Goal: Information Seeking & Learning: Learn about a topic

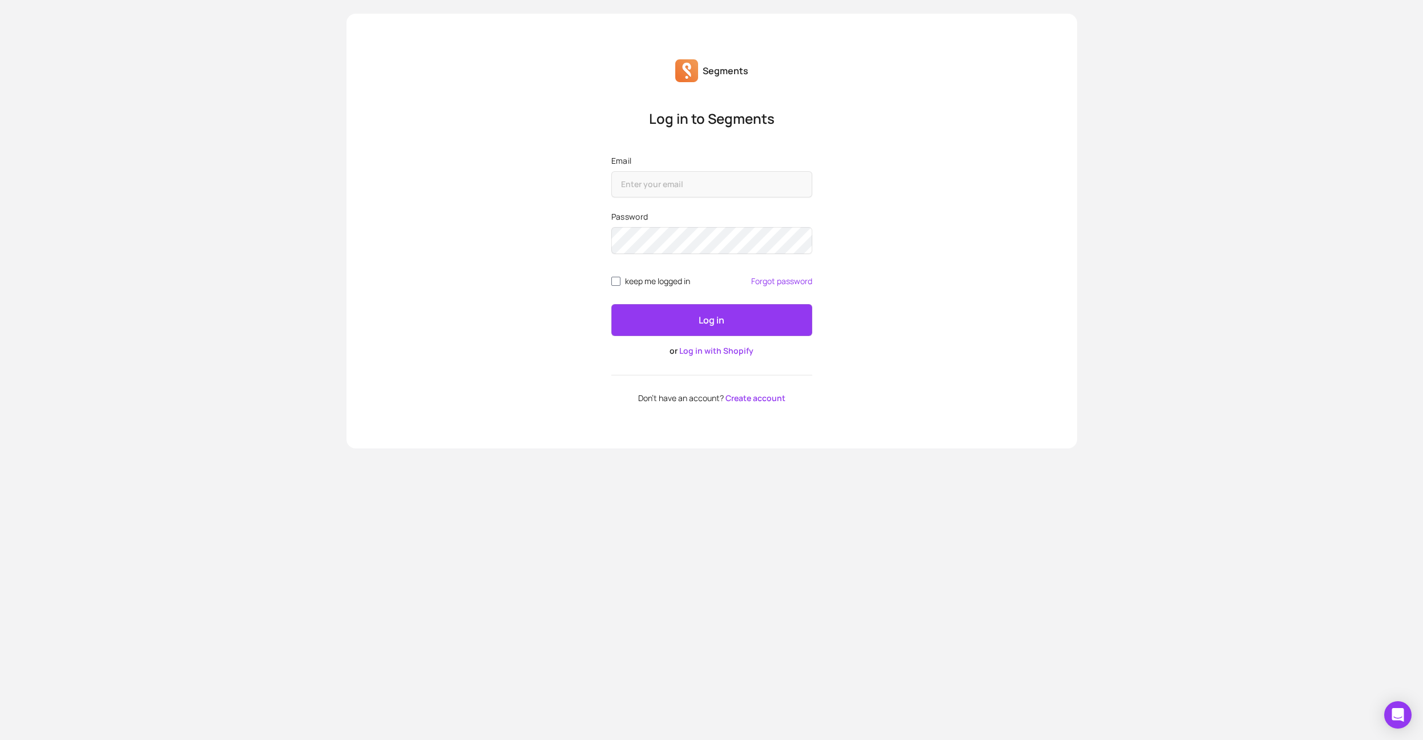
click at [630, 284] on span "keep me logged in" at bounding box center [657, 281] width 65 height 9
click at [620, 284] on input "keep me logged in" at bounding box center [615, 281] width 9 height 9
checkbox input "true"
click at [666, 176] on input "Email" at bounding box center [711, 184] width 201 height 26
click at [602, 366] on div "Log in to Segments Email Password keep me logged in Forgot password Log in or L…" at bounding box center [711, 256] width 219 height 293
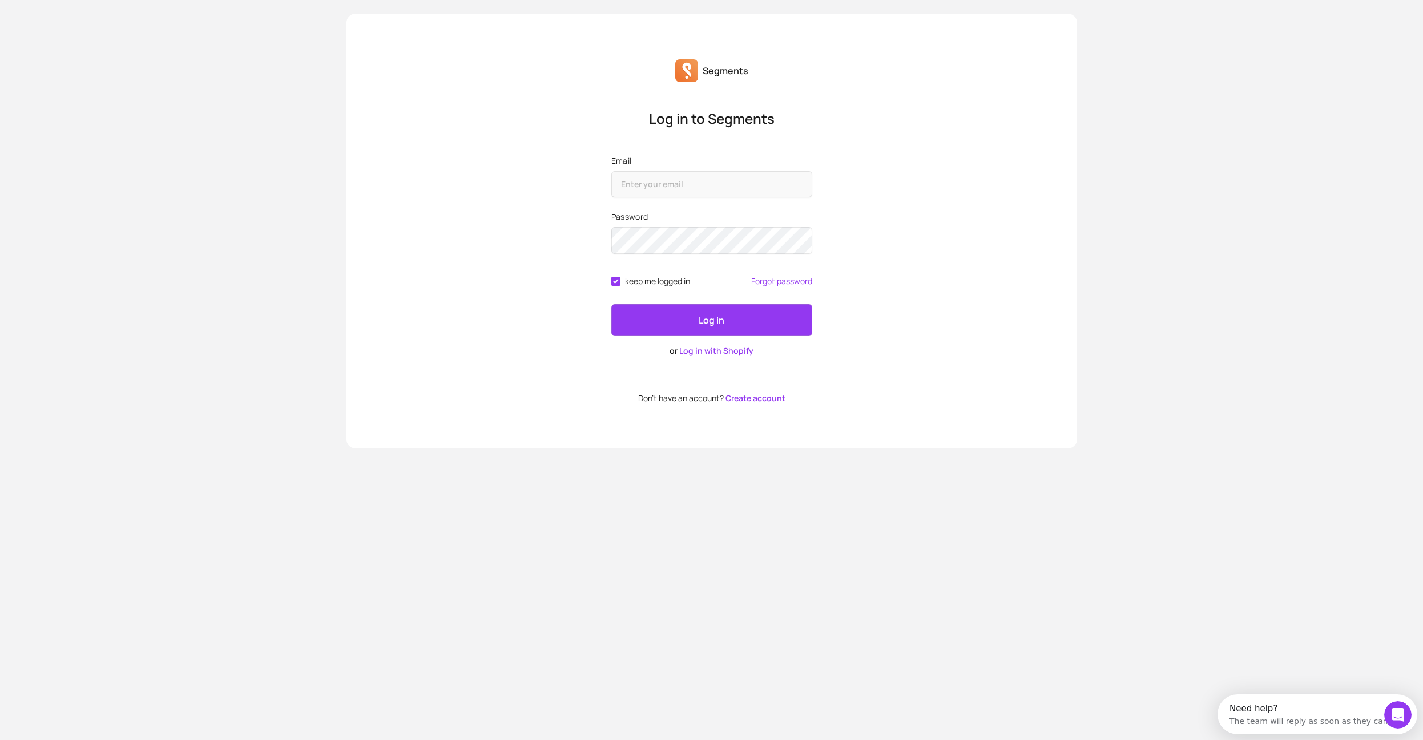
click at [743, 354] on link "Log in with Shopify" at bounding box center [716, 350] width 74 height 11
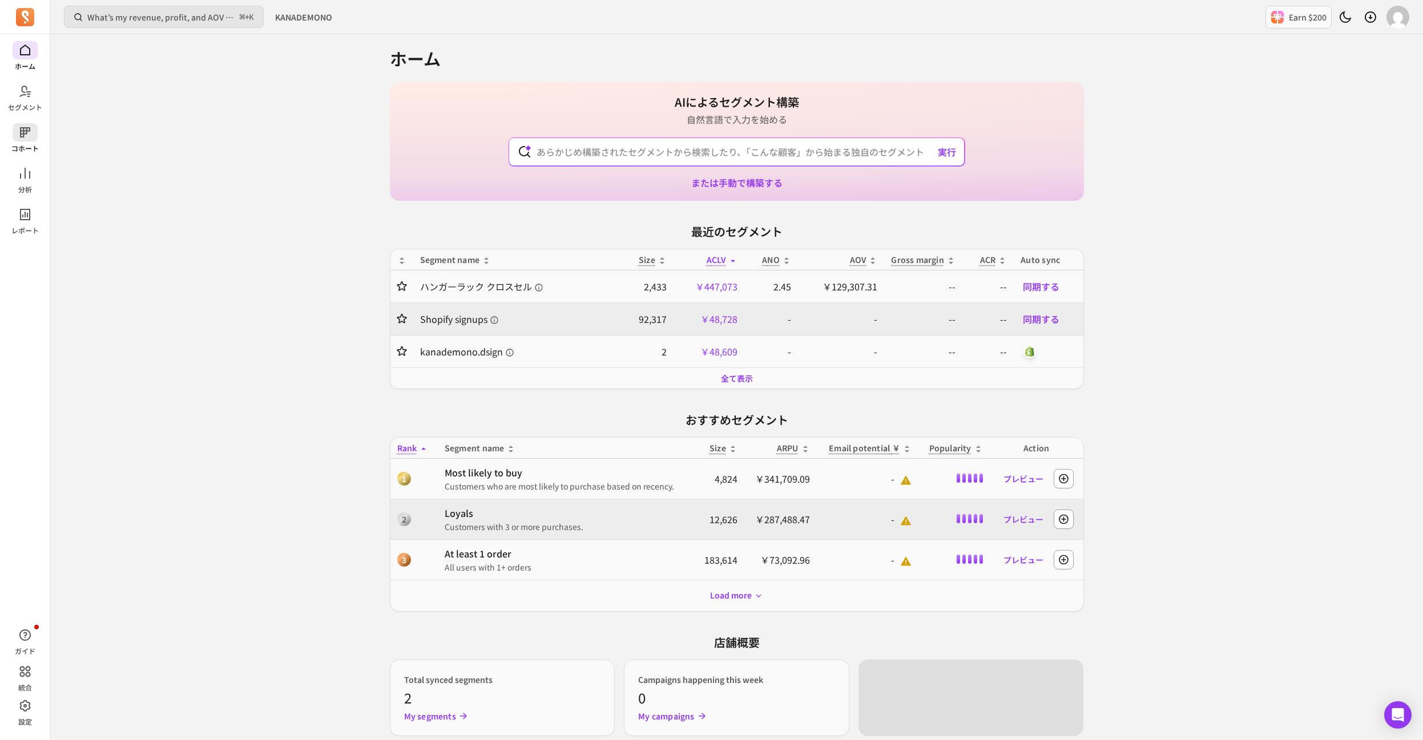
click at [31, 147] on p "コホート" at bounding box center [24, 148] width 27 height 9
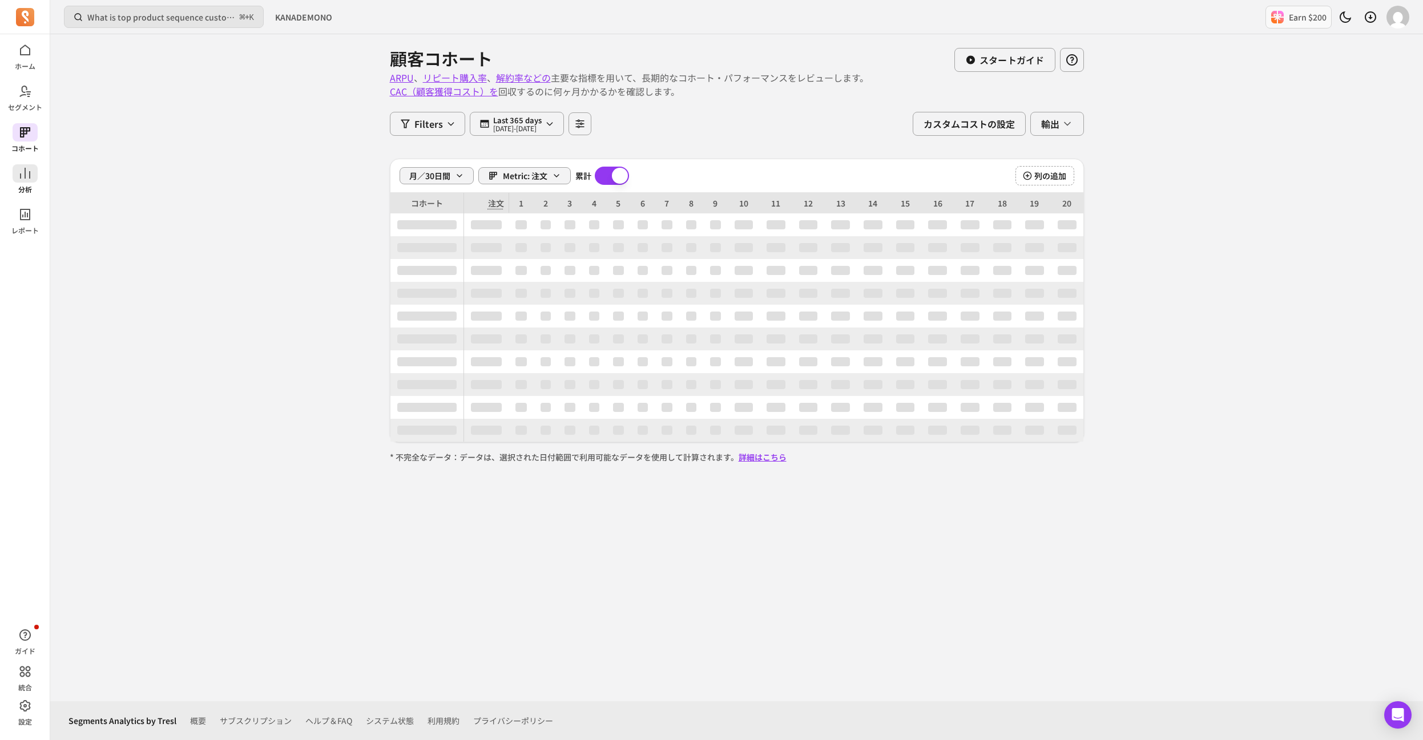
click at [29, 181] on span at bounding box center [25, 173] width 25 height 18
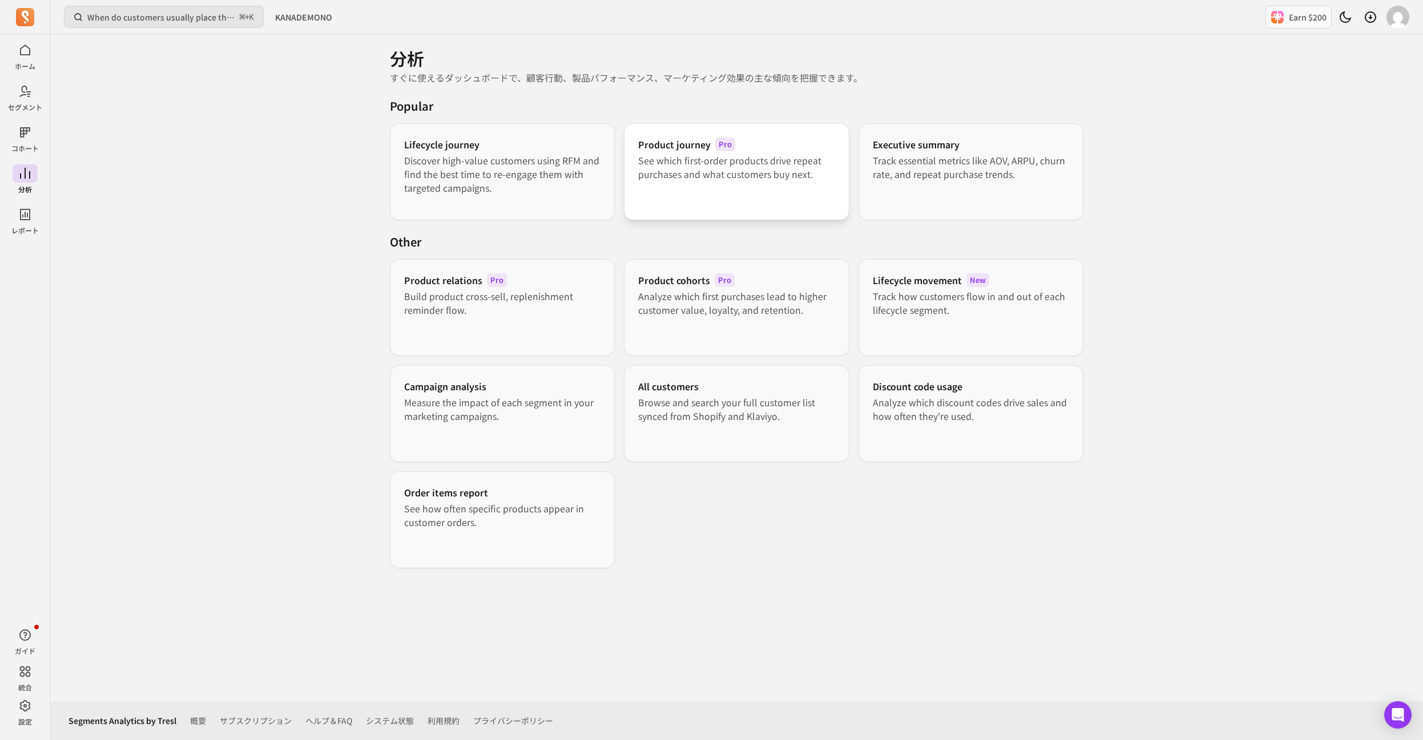
click at [740, 183] on div "Product journey Pro See which first-order products drive repeat purchases and w…" at bounding box center [736, 171] width 225 height 97
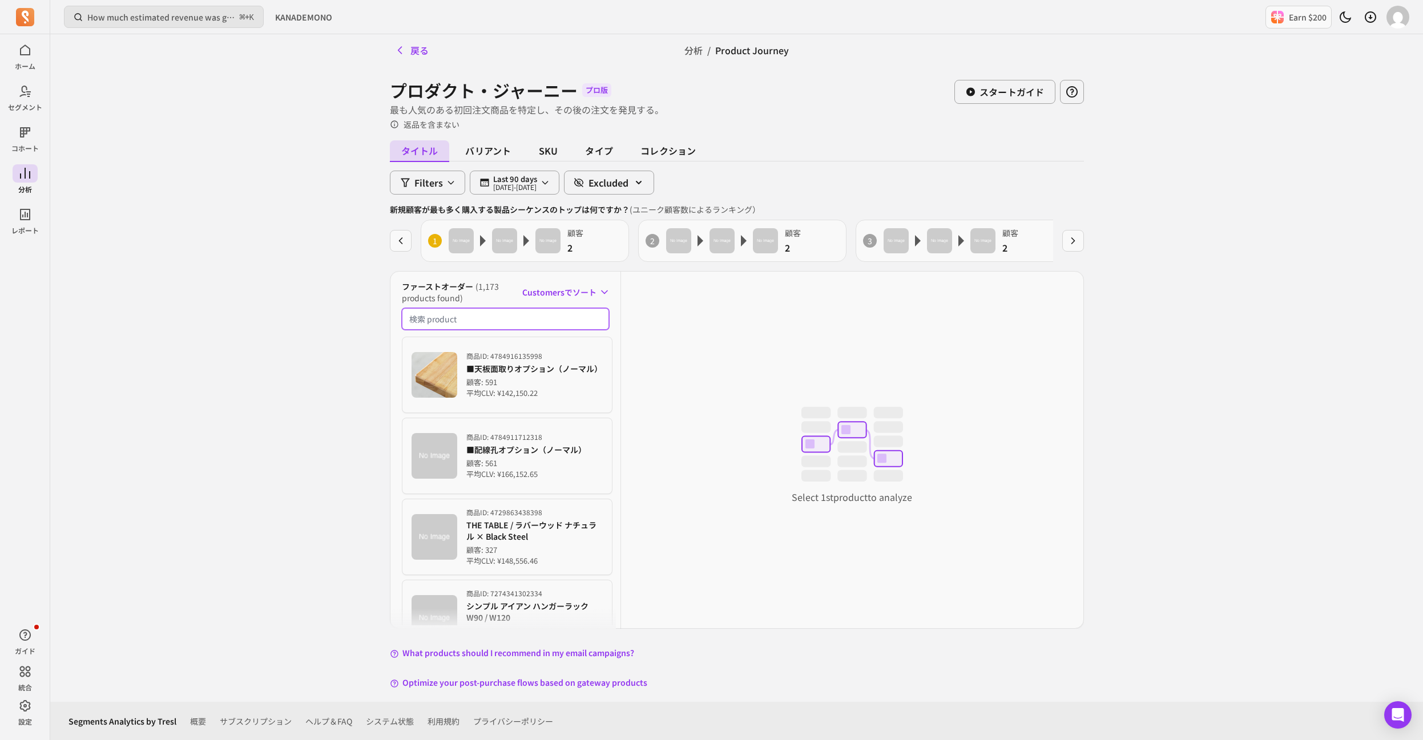
click at [539, 325] on input "検索商品" at bounding box center [506, 319] width 208 height 22
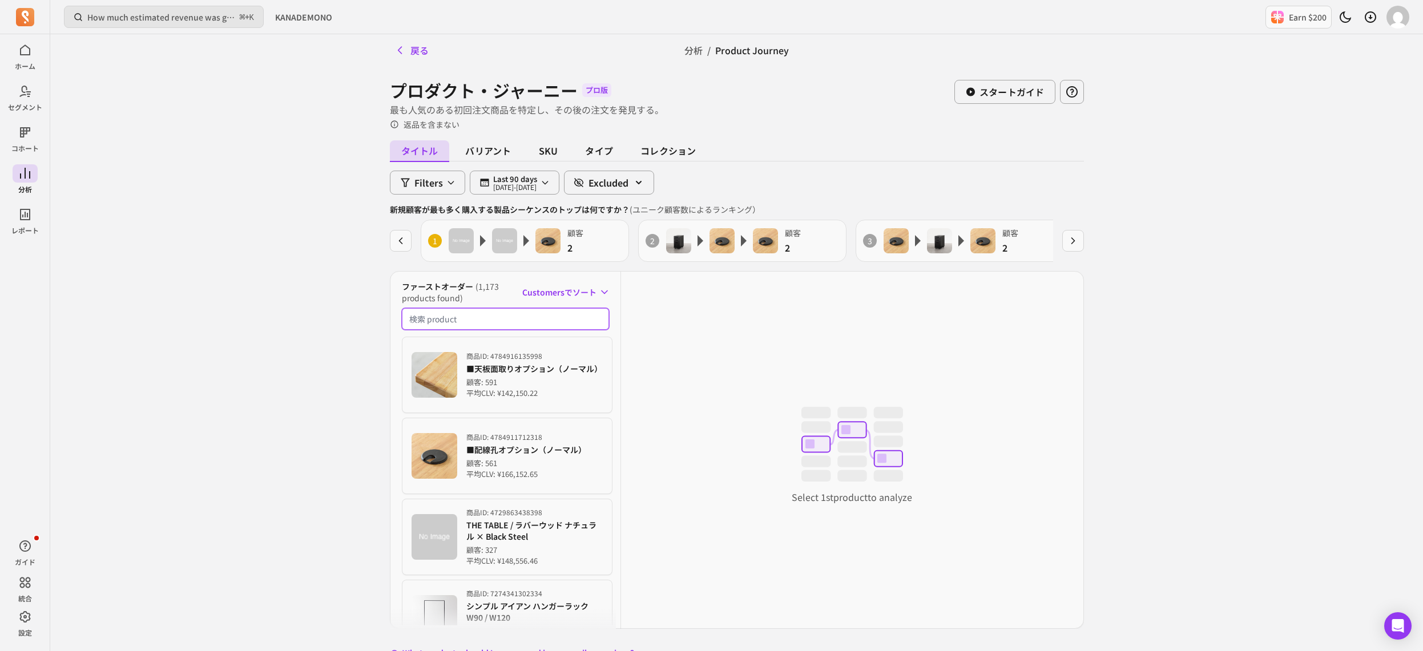
paste input "アーノルドスツール"
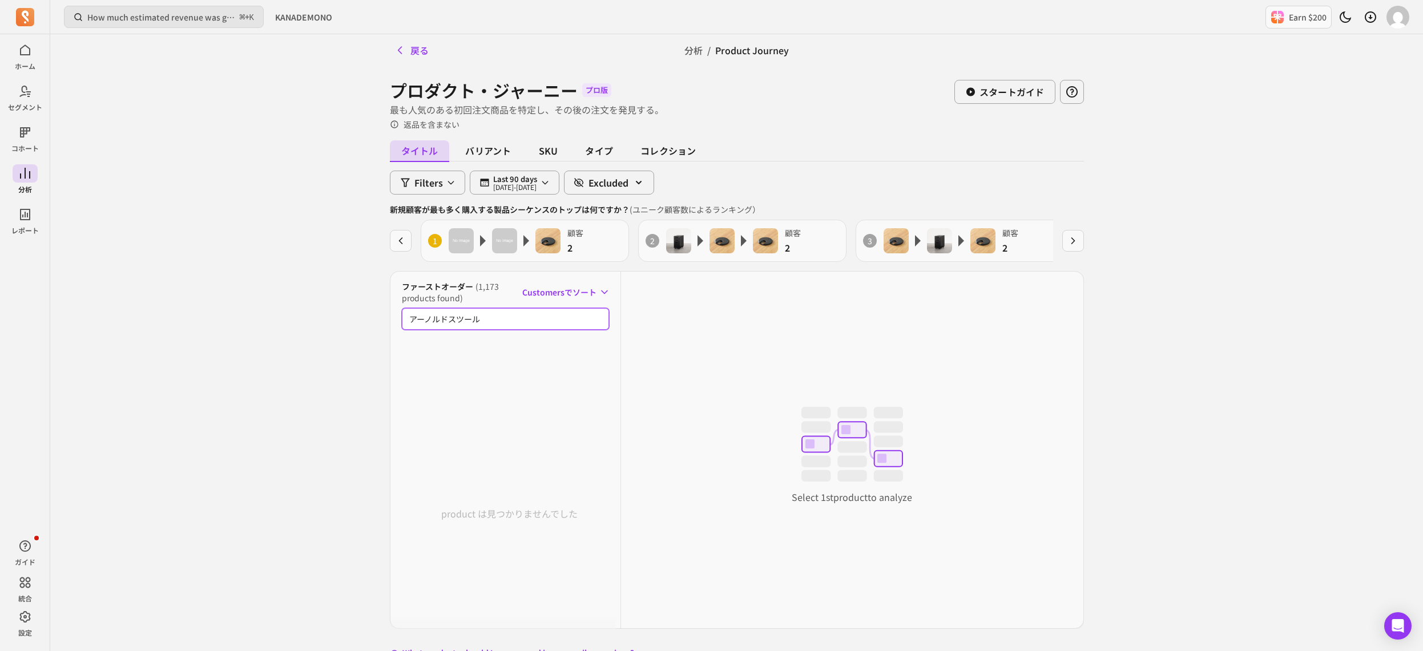
click at [450, 314] on input "アーノルドスツール" at bounding box center [506, 319] width 208 height 22
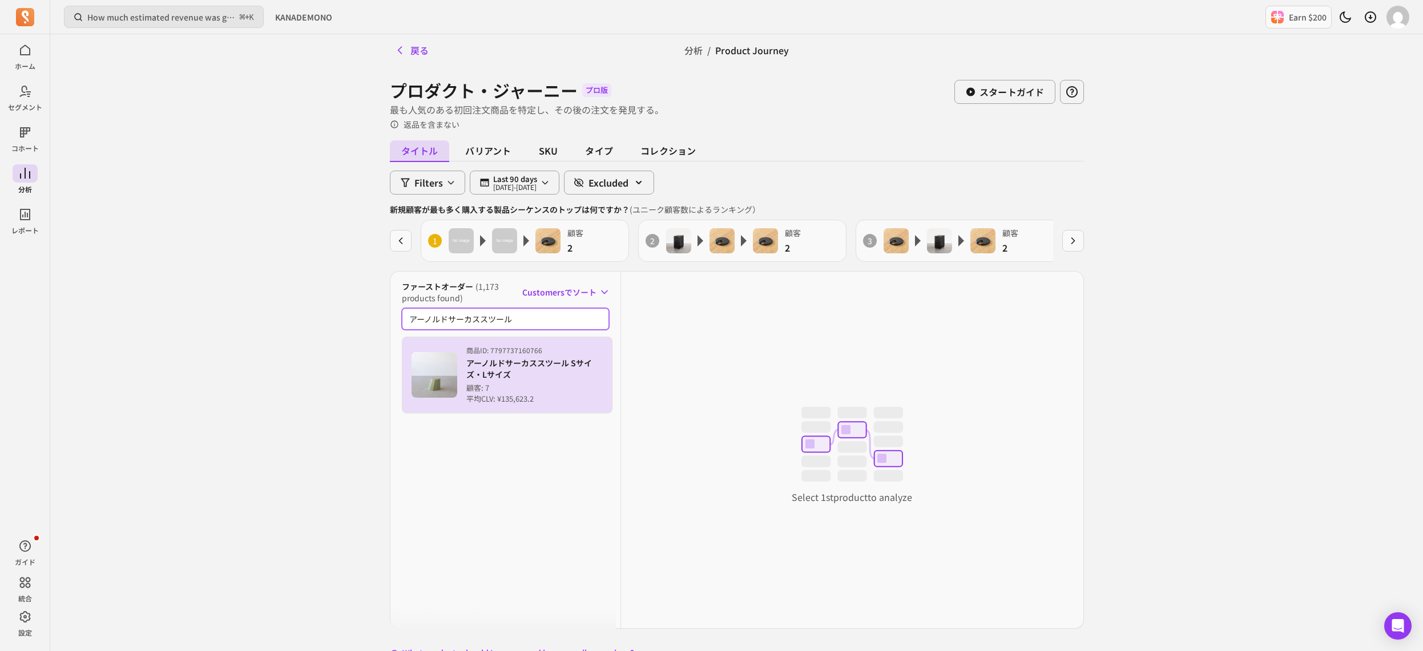
type input "アーノルドサーカススツール"
click at [487, 368] on p "アーノルドサーカススツール Sサイズ・Lサイズ" at bounding box center [534, 368] width 137 height 23
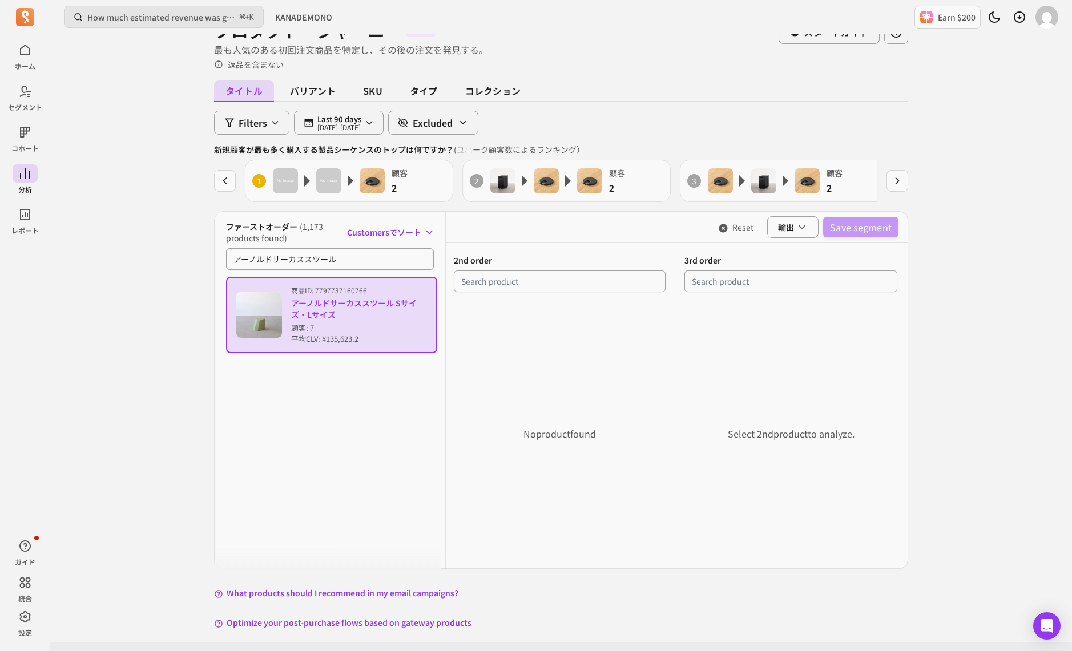
scroll to position [70, 0]
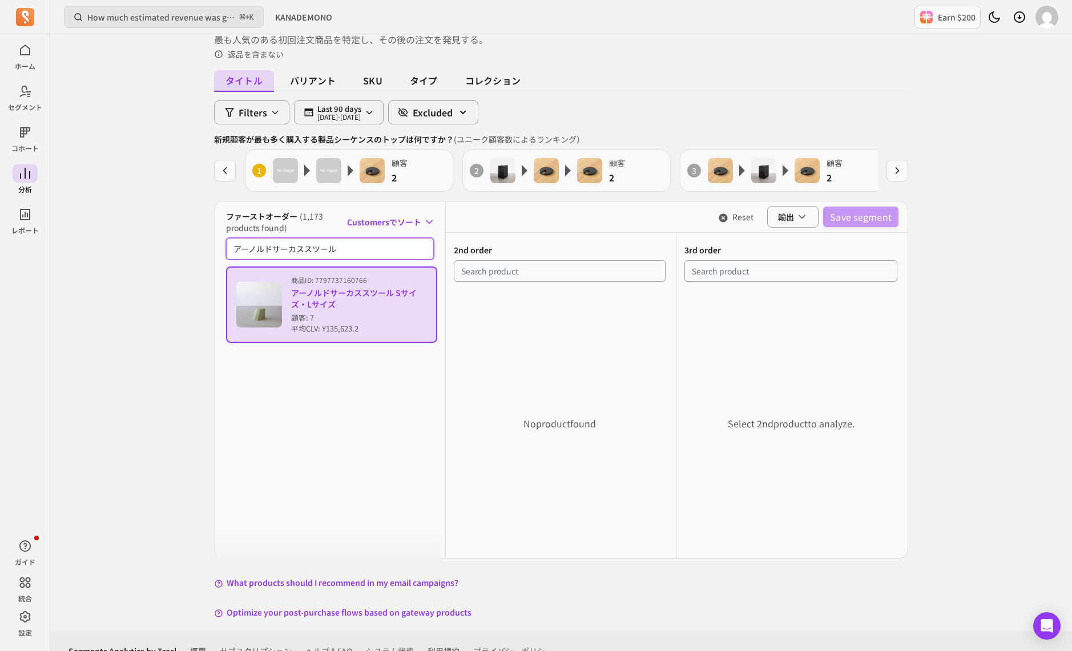
click at [380, 251] on input "アーノルドサーカススツール" at bounding box center [330, 249] width 208 height 22
click at [355, 252] on input "アーノルドサーカススツール" at bounding box center [330, 249] width 208 height 22
click at [344, 244] on input "アーノルドサーカススツール" at bounding box center [330, 249] width 208 height 22
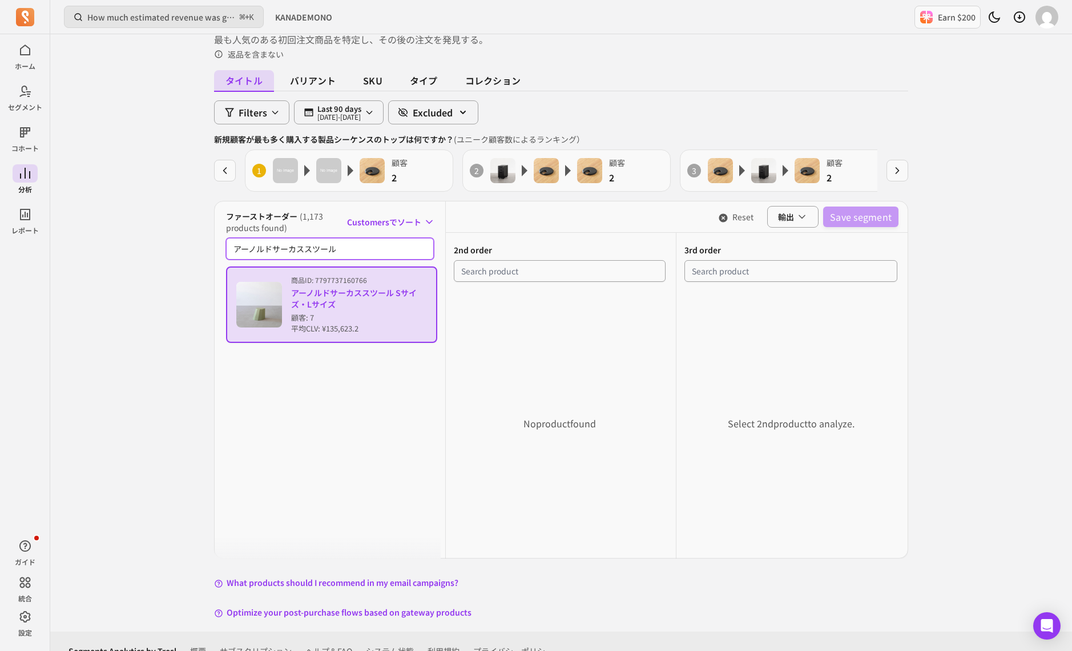
click at [344, 244] on input "アーノルドサーカススツール" at bounding box center [330, 249] width 208 height 22
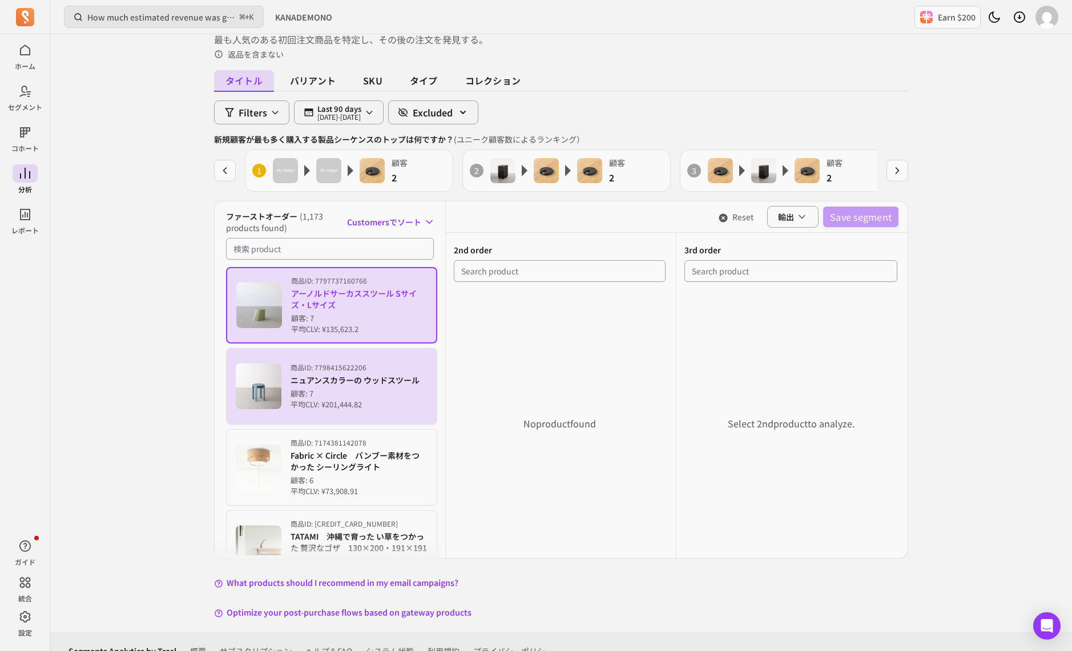
click at [372, 389] on p "顧客: 7" at bounding box center [355, 393] width 129 height 11
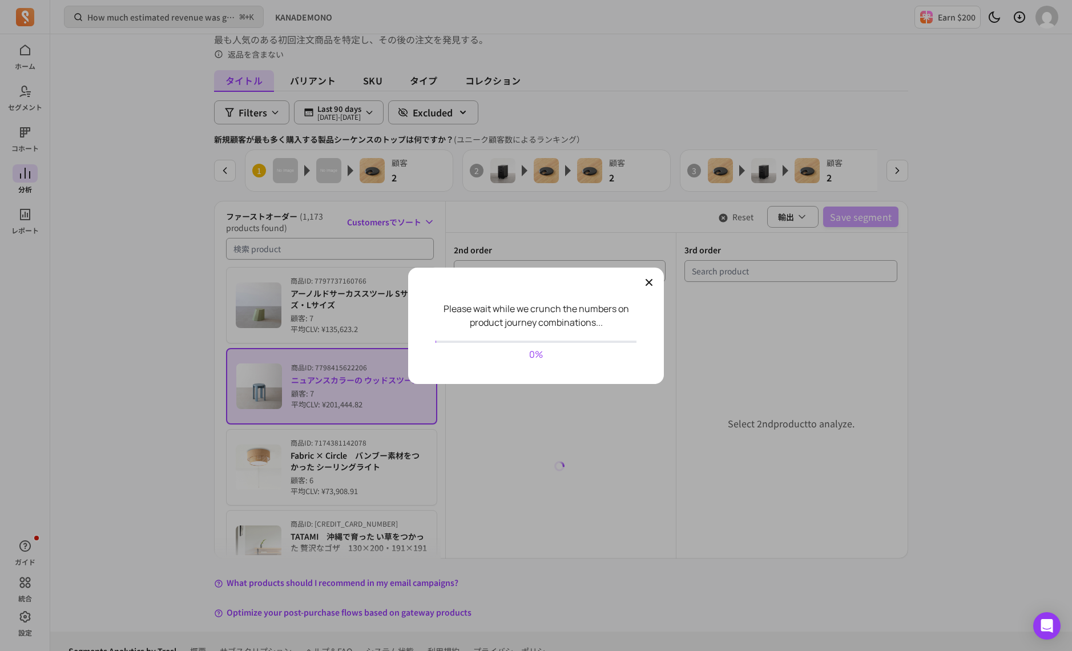
scroll to position [29097, 0]
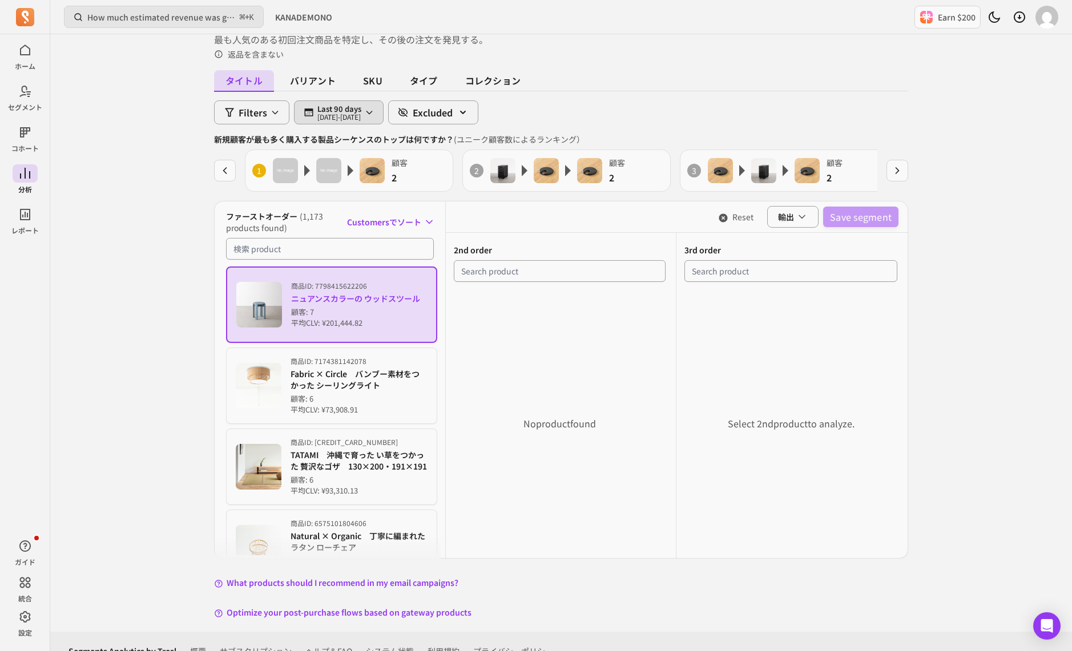
click at [361, 110] on p "Last 90 days" at bounding box center [339, 108] width 44 height 9
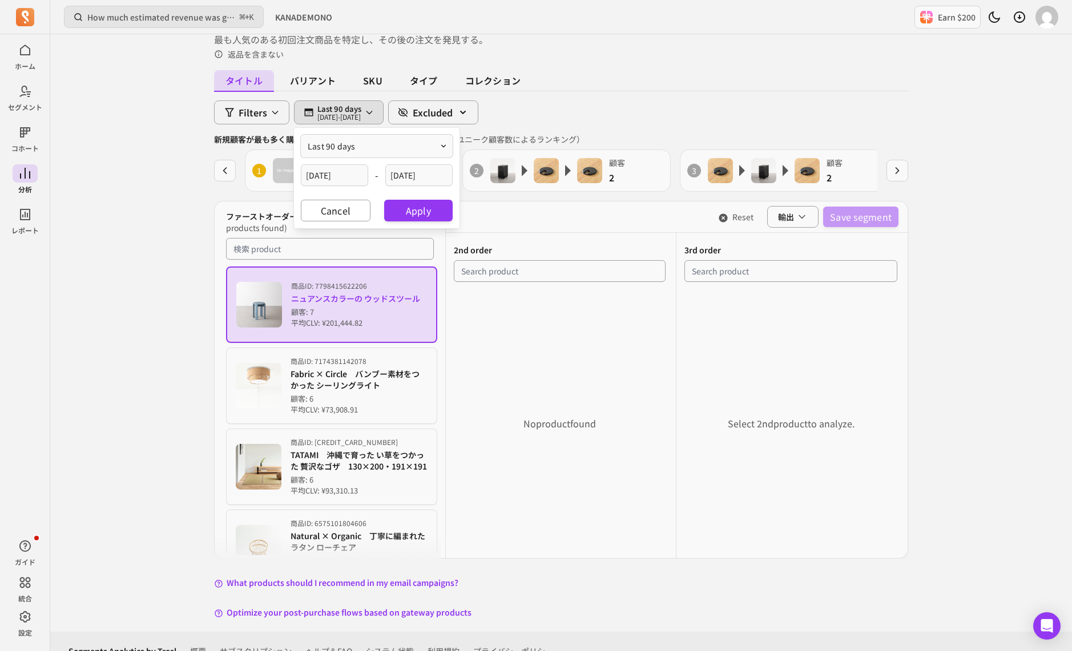
click at [644, 88] on div "タイトル バリアント SKU タイプ コレクション" at bounding box center [561, 83] width 694 height 18
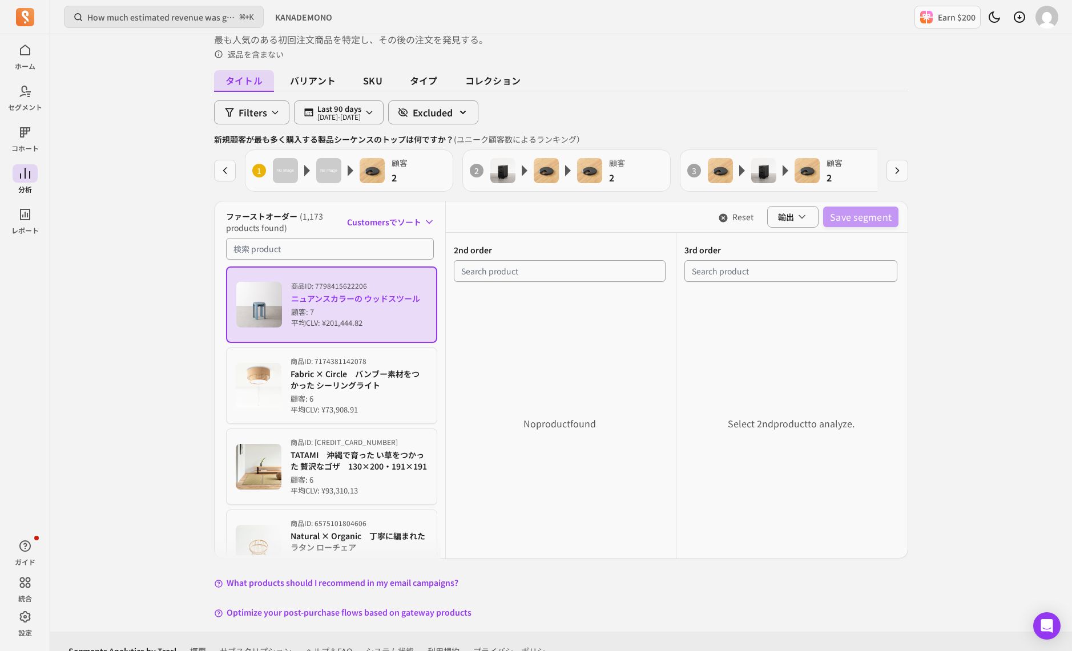
click at [361, 293] on p "ニュアンスカラーの ウッドスツール" at bounding box center [355, 298] width 129 height 11
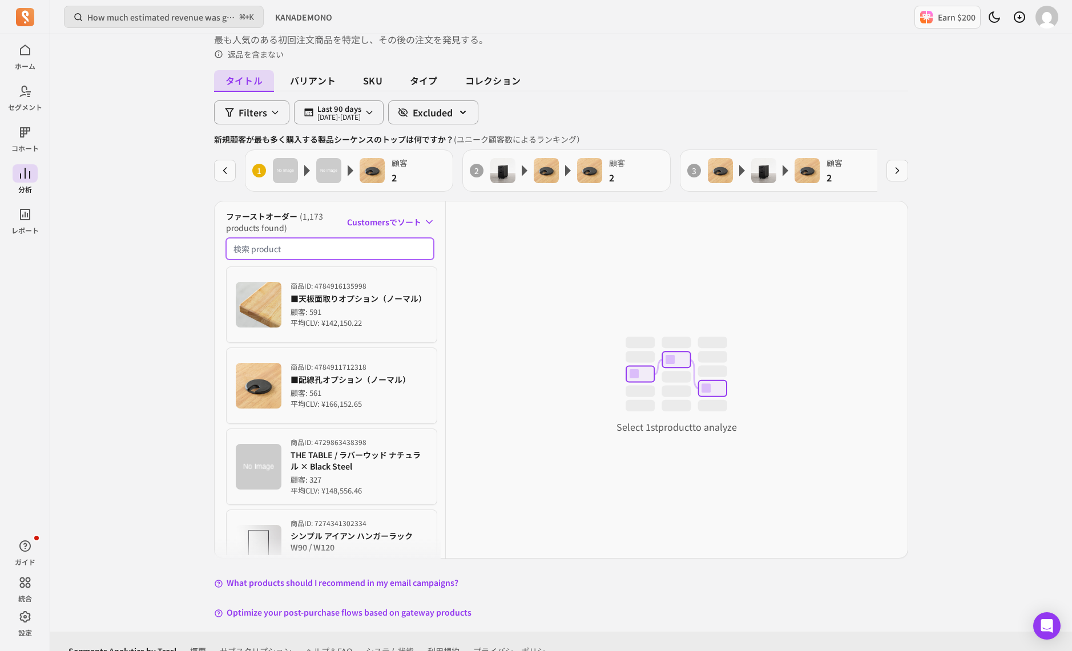
click at [309, 248] on input "検索商品" at bounding box center [330, 249] width 208 height 22
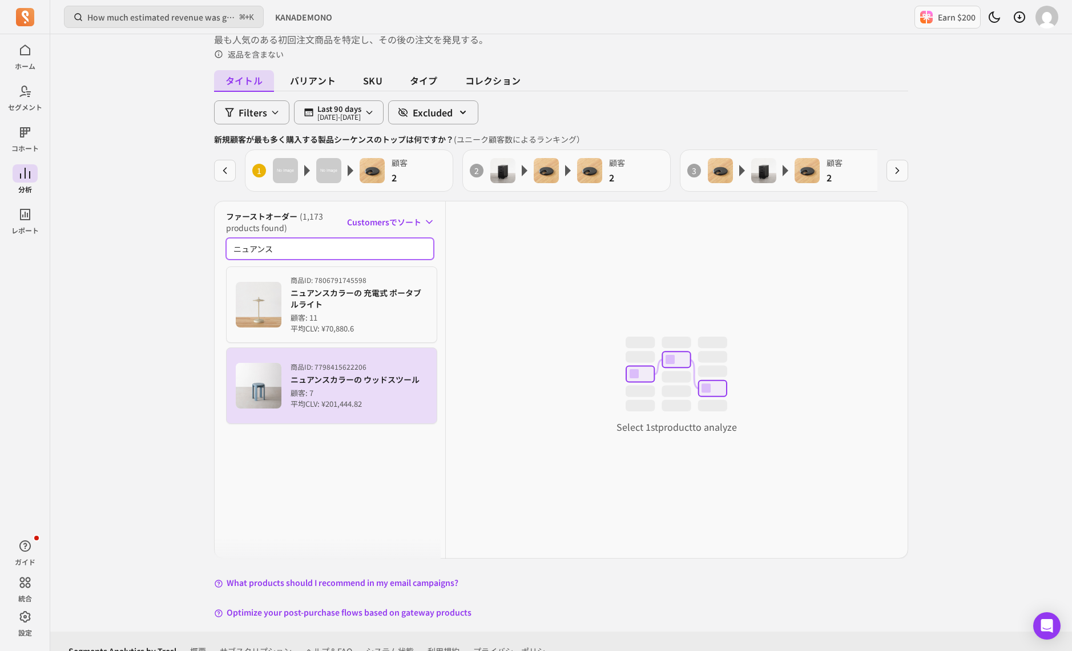
type input "ニュアンス"
click at [382, 377] on p "ニュアンスカラーの ウッドスツール" at bounding box center [355, 379] width 129 height 11
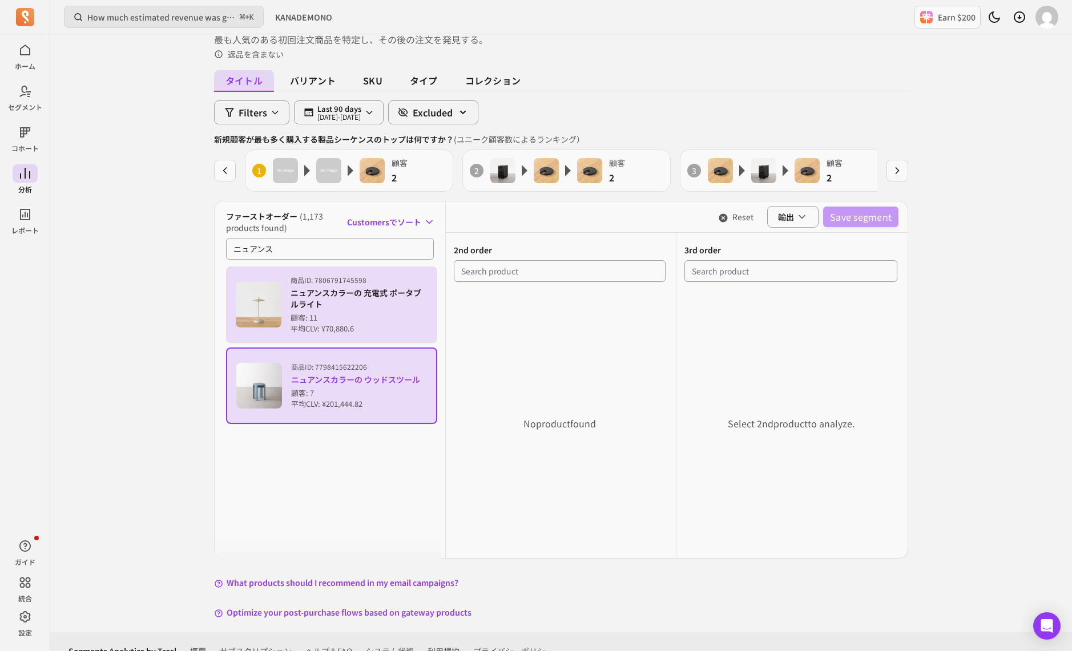
click at [342, 289] on p "ニュアンスカラーの 充電式 ポータブルライト" at bounding box center [359, 298] width 137 height 23
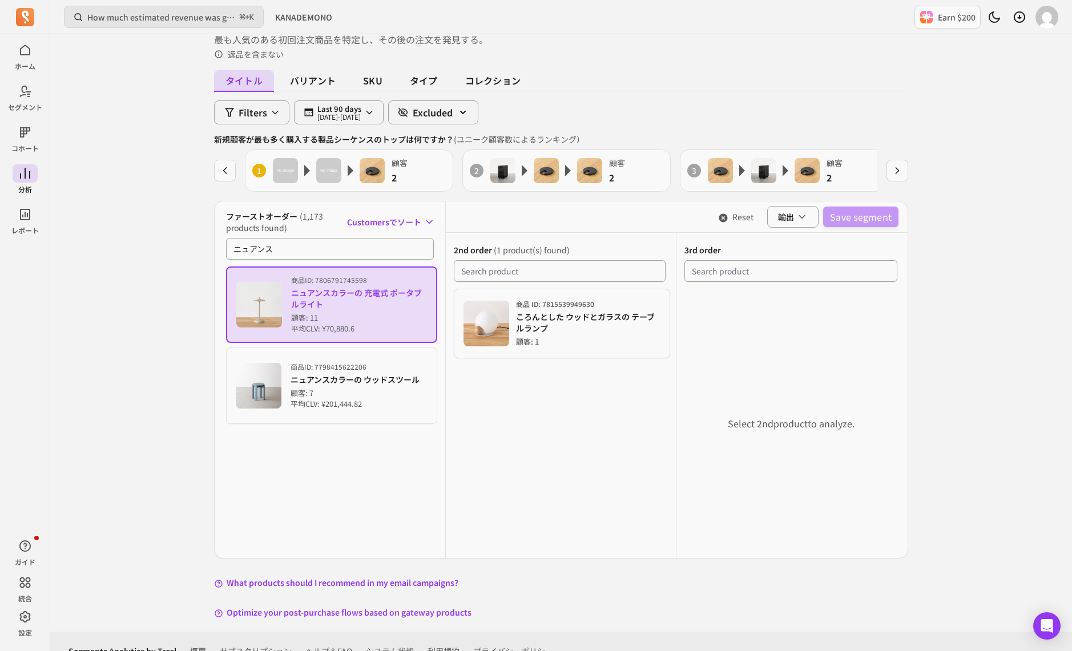
click at [333, 305] on p "ニュアンスカラーの 充電式 ポータブルライト" at bounding box center [359, 298] width 136 height 23
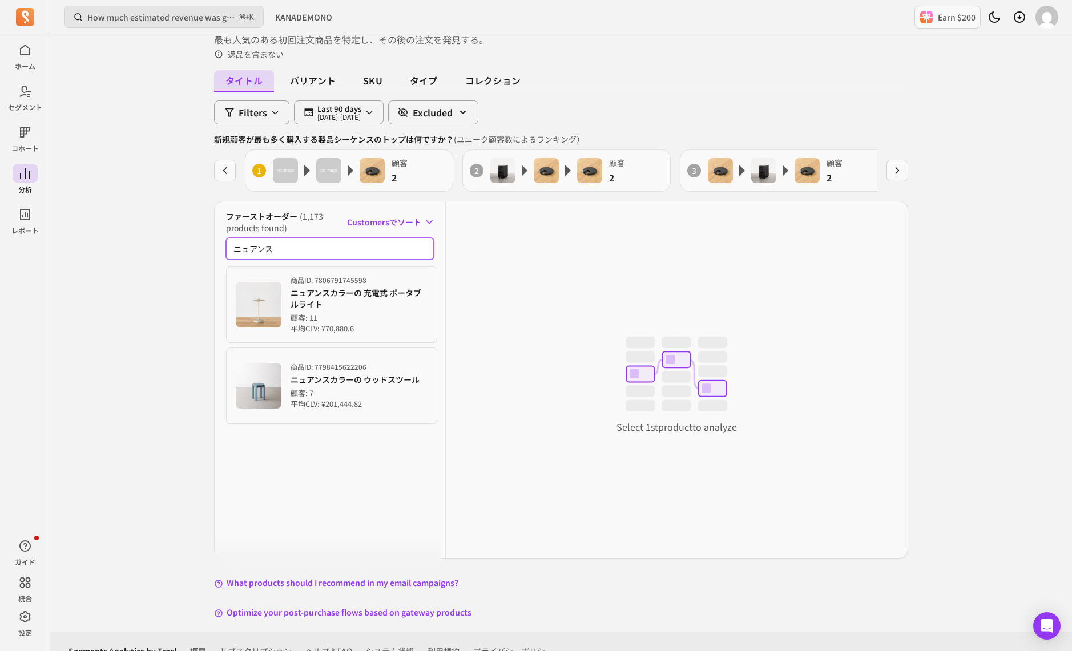
click at [367, 249] on input "ニュアンス" at bounding box center [330, 249] width 208 height 22
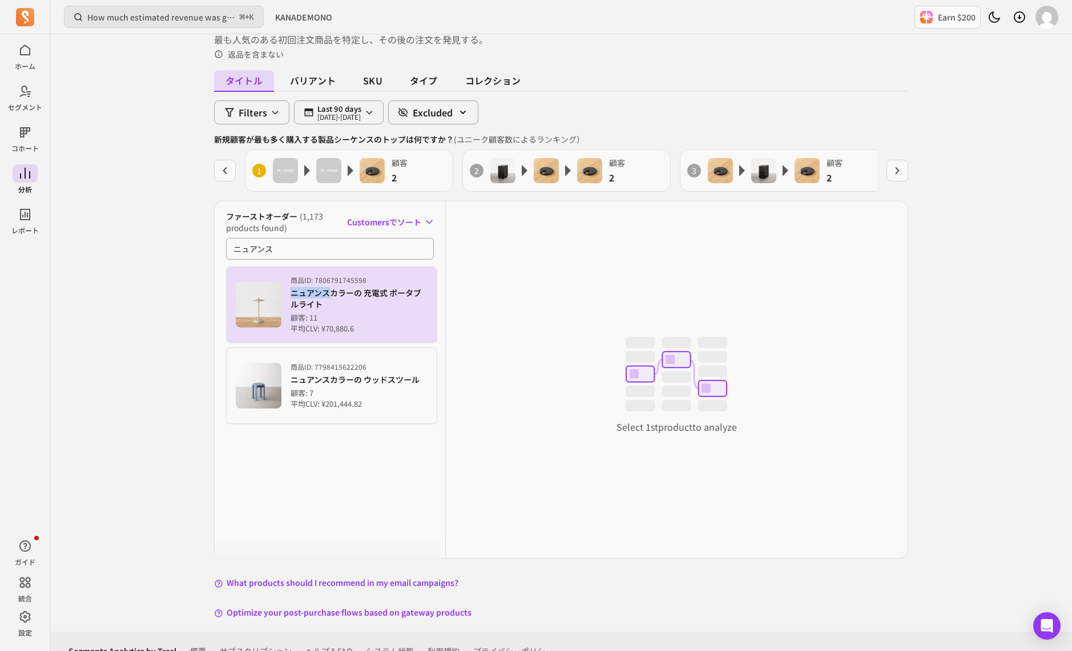
click at [321, 304] on p "ニュアンスカラーの 充電式 ポータブルライト" at bounding box center [359, 298] width 137 height 23
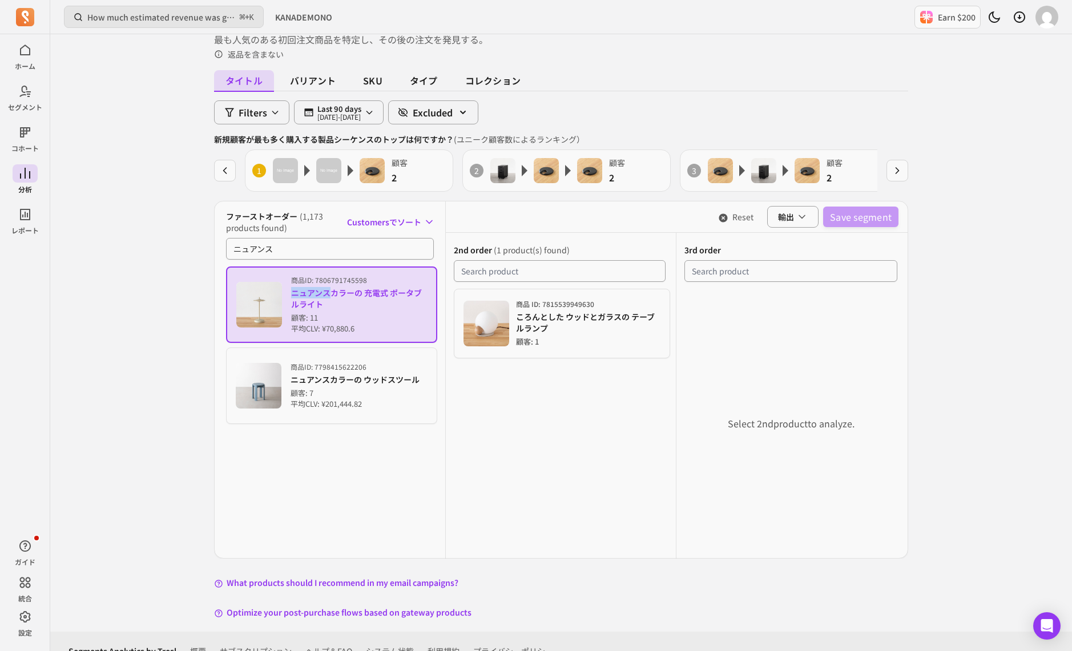
click at [321, 304] on p "ニュアンスカラーの 充電式 ポータブルライト" at bounding box center [359, 298] width 136 height 23
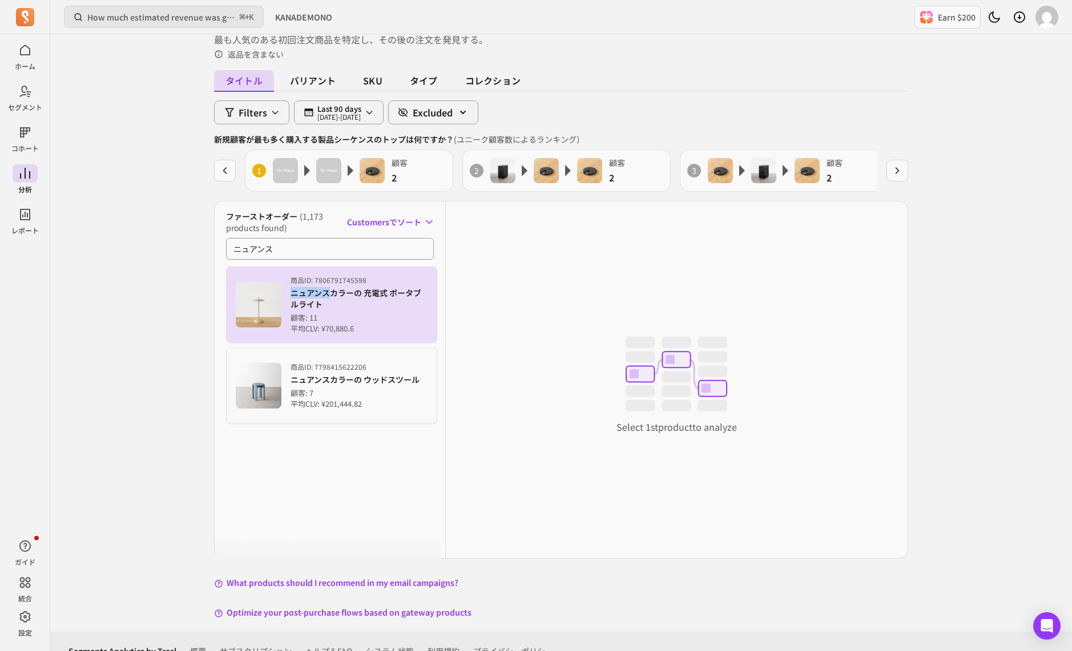
click at [310, 304] on p "ニュアンスカラーの 充電式 ポータブルライト" at bounding box center [359, 298] width 137 height 23
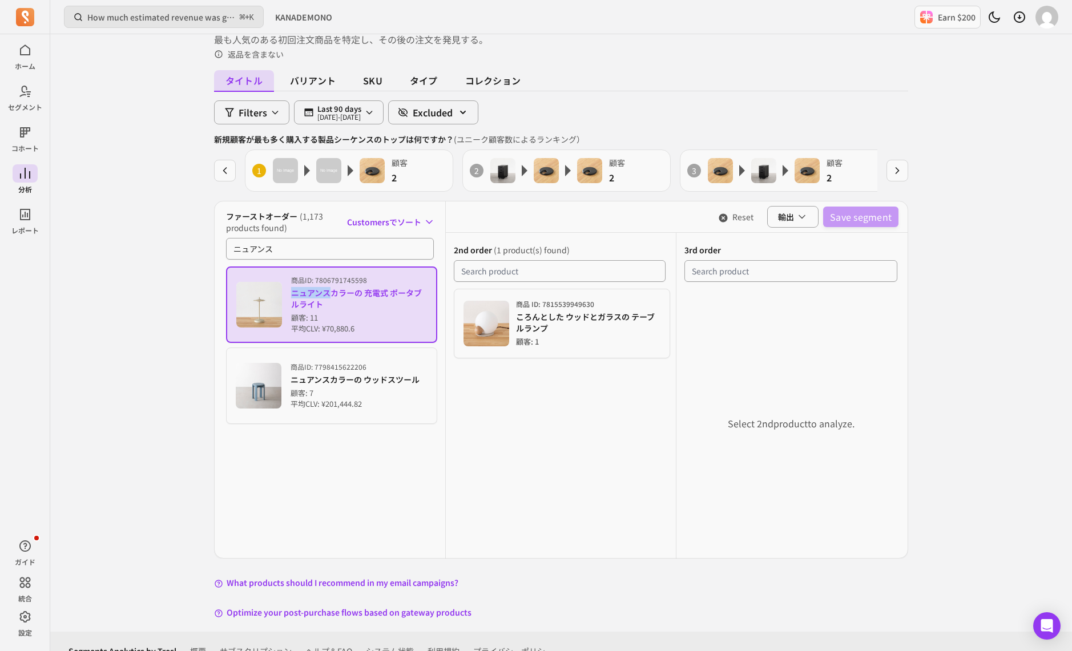
drag, startPoint x: 322, startPoint y: 305, endPoint x: 292, endPoint y: 296, distance: 31.4
click at [292, 296] on p "ニュアンスカラーの 充電式 ポータブルライト" at bounding box center [359, 298] width 136 height 23
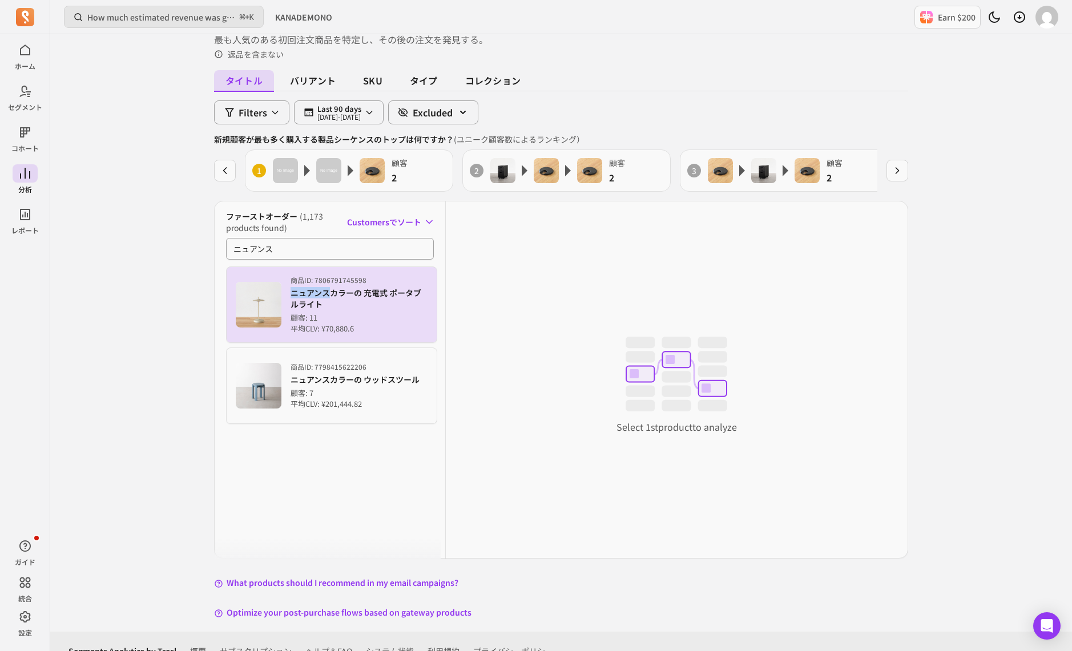
click at [301, 296] on p "ニュアンスカラーの 充電式 ポータブルライト" at bounding box center [359, 298] width 137 height 23
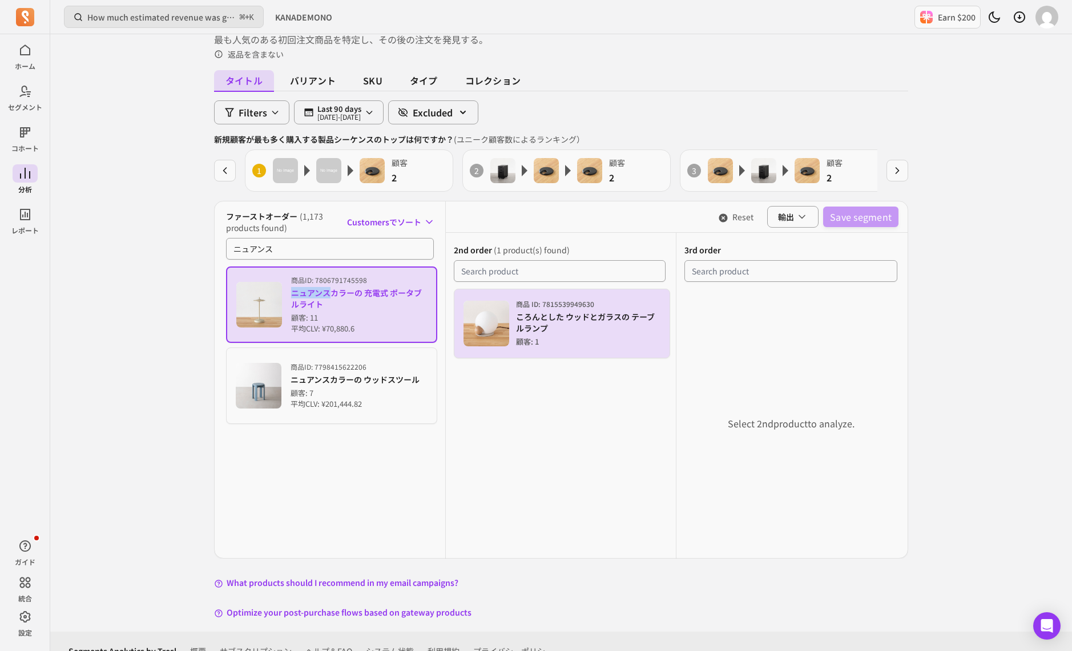
click at [565, 321] on p "ころんとした ウッドとガラスの テーブルランプ" at bounding box center [588, 322] width 145 height 23
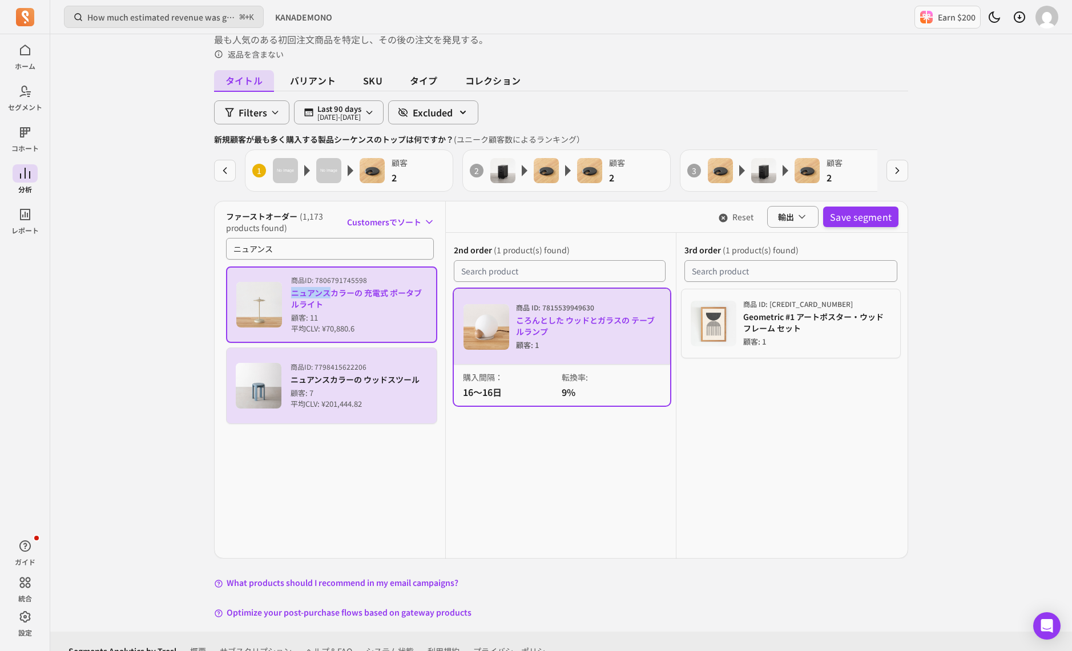
click at [299, 378] on p "ニュアンスカラーの ウッドスツール" at bounding box center [355, 379] width 129 height 11
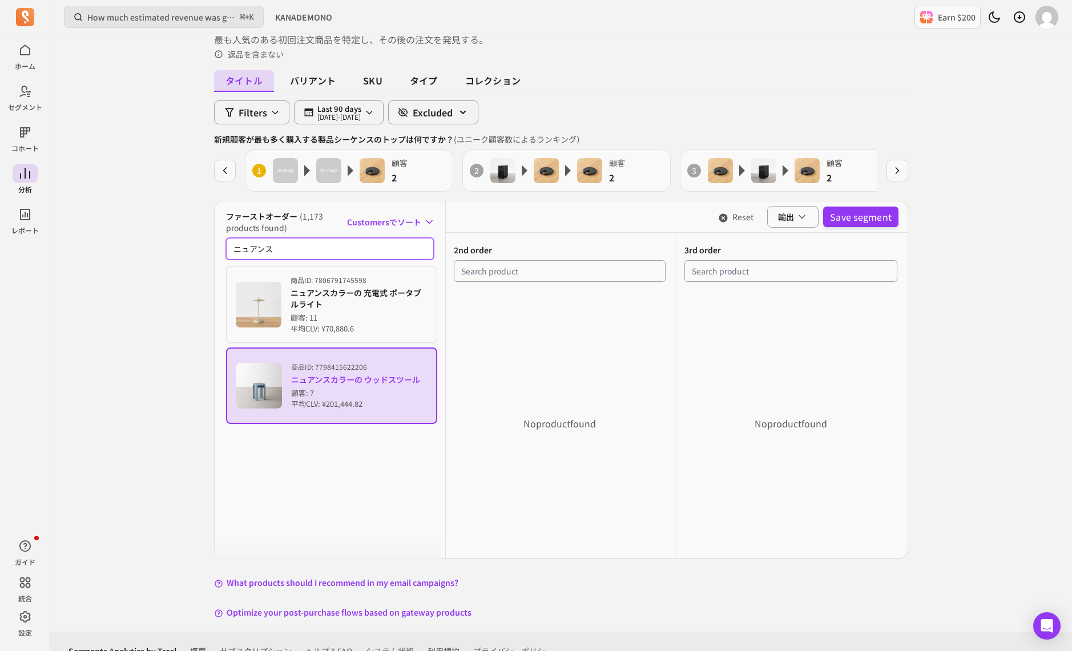
click at [280, 242] on input "ニュアンス" at bounding box center [330, 249] width 208 height 22
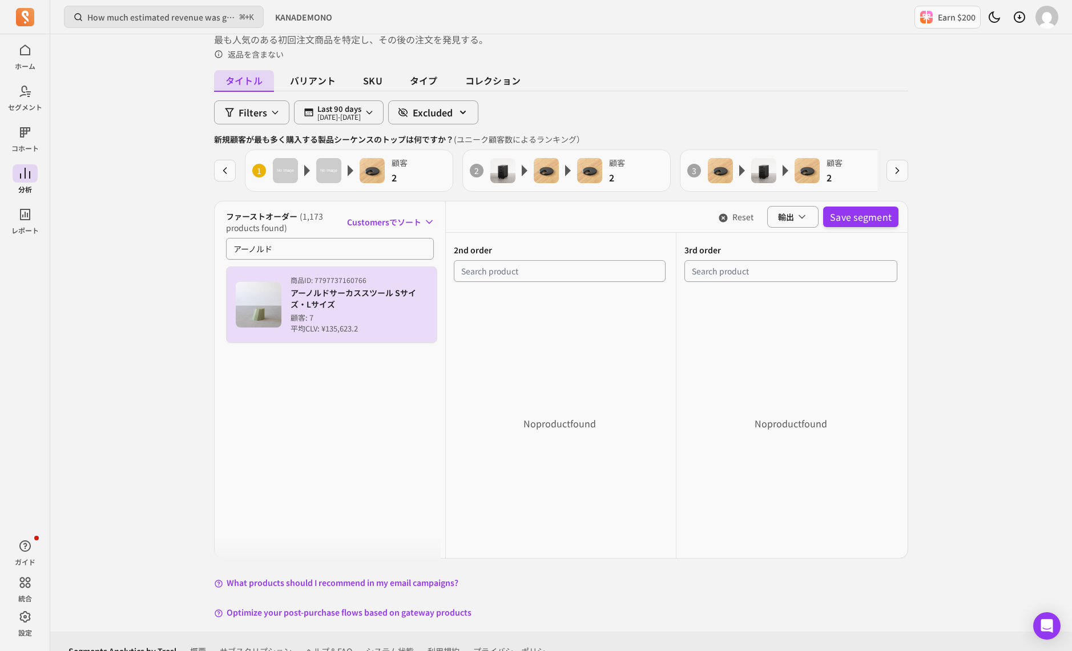
click at [294, 313] on p "顧客: 7" at bounding box center [359, 317] width 137 height 11
click at [390, 284] on div "商品 ID: 7797737160766 アーノルドサーカススツール Sサイズ・Lサイズ 顧客: 7 平均CLV: ¥135,623.2" at bounding box center [359, 305] width 136 height 59
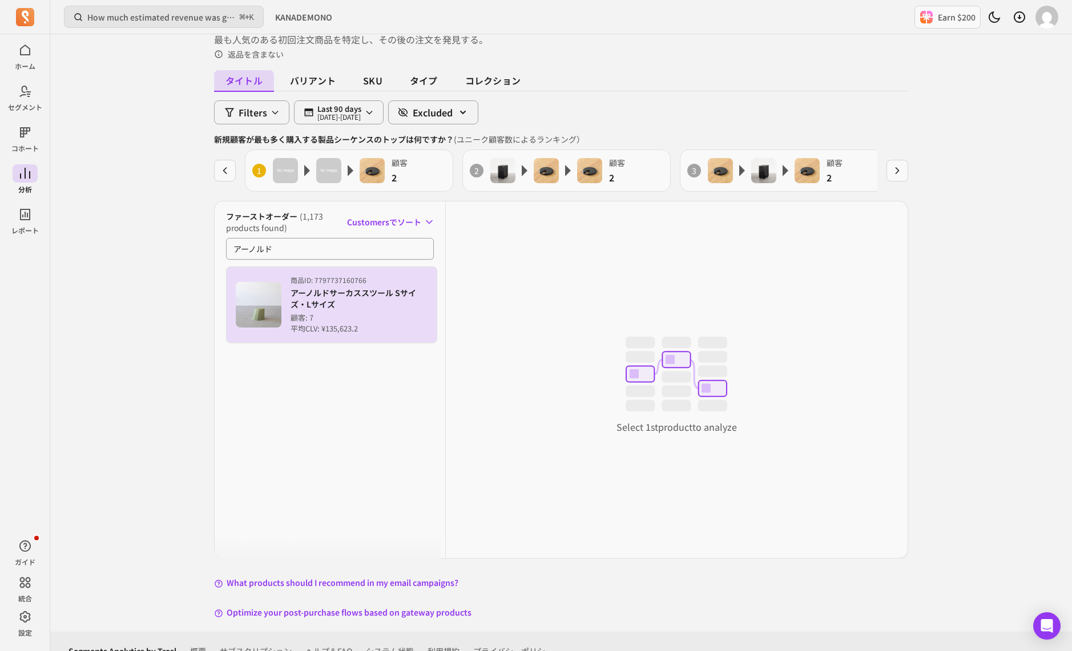
click at [379, 295] on p "アーノルドサーカススツール Sサイズ・Lサイズ" at bounding box center [359, 298] width 137 height 23
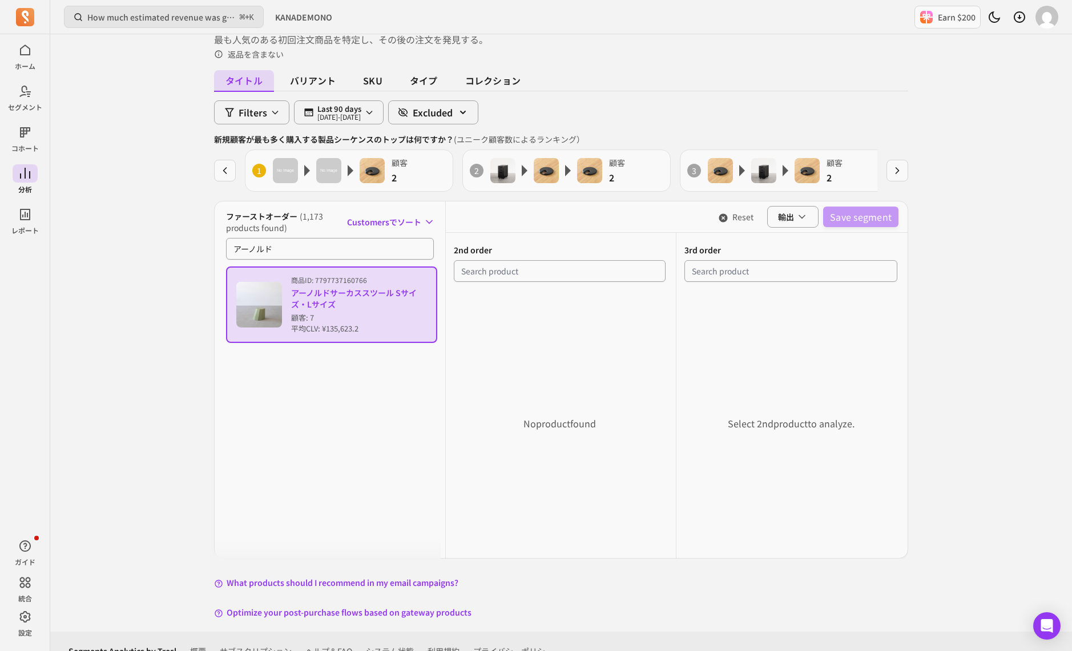
click at [495, 336] on div "No product found" at bounding box center [560, 424] width 228 height 274
click at [374, 323] on p "平均CLV: ¥135,623.2" at bounding box center [359, 328] width 136 height 11
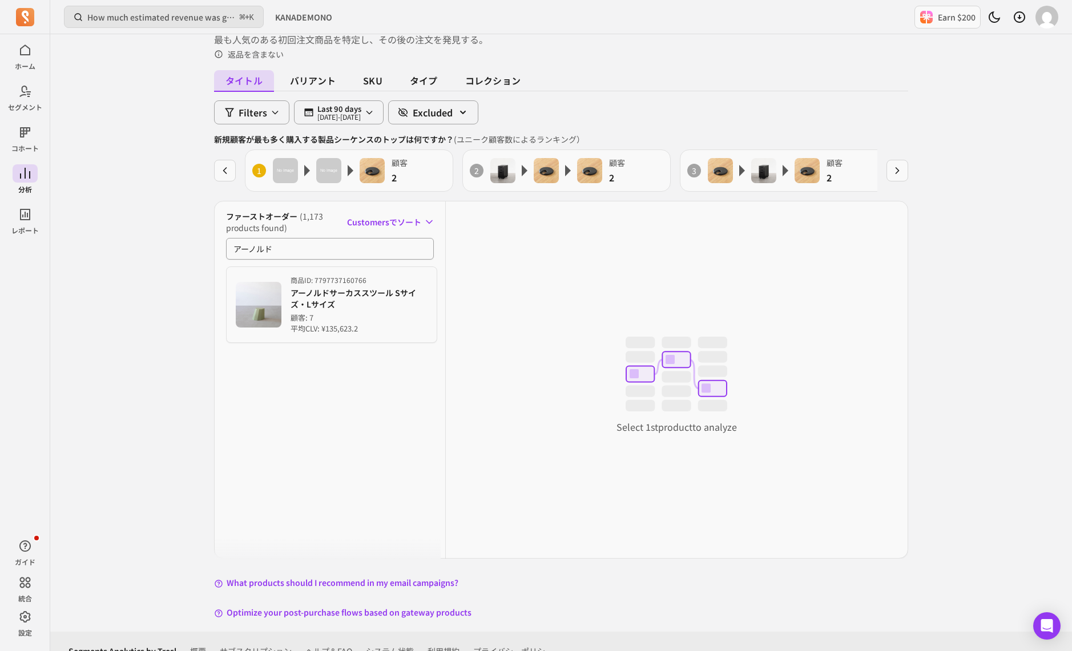
scroll to position [69, 0]
click at [323, 252] on input "アーノルド" at bounding box center [330, 250] width 208 height 22
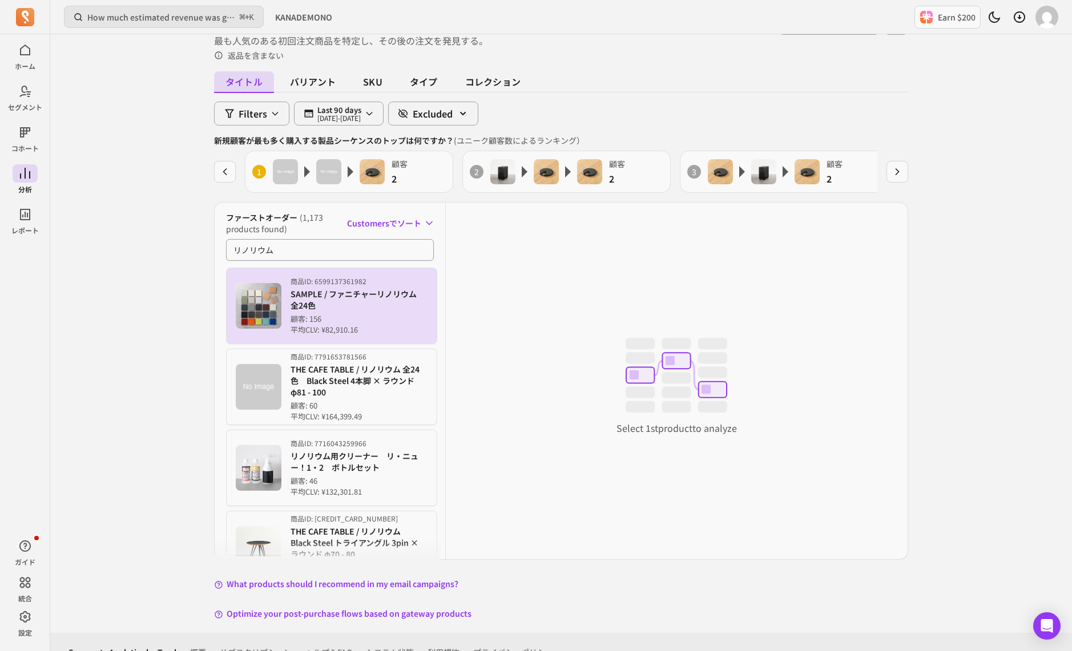
click at [344, 304] on p "SAMPLE / ファニチャーリノリウム　全24色" at bounding box center [359, 299] width 137 height 23
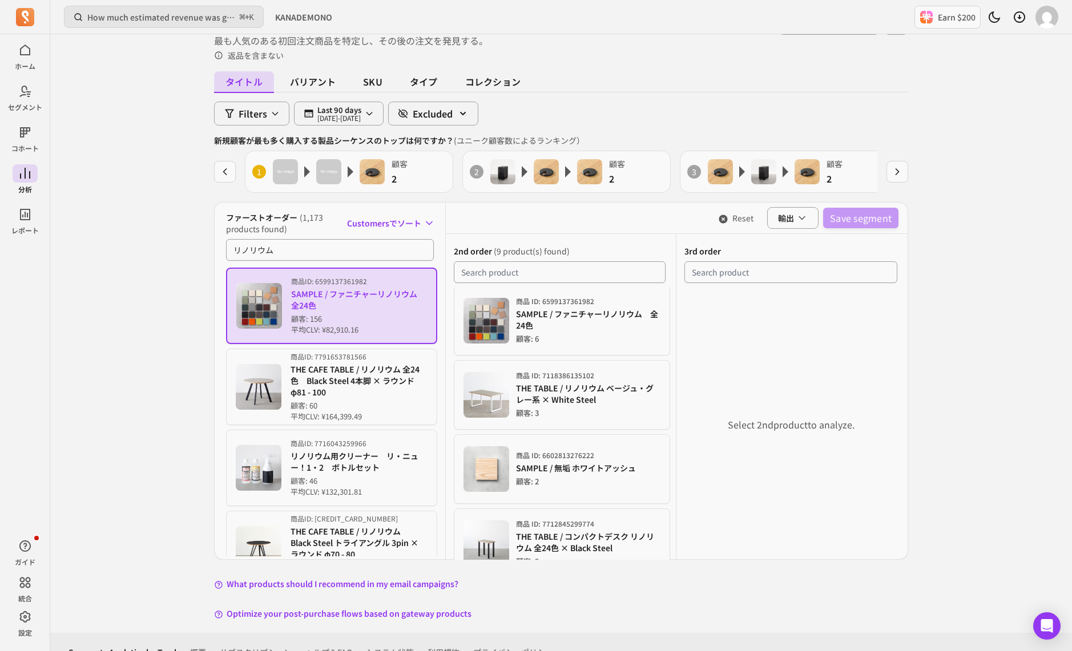
scroll to position [155, 0]
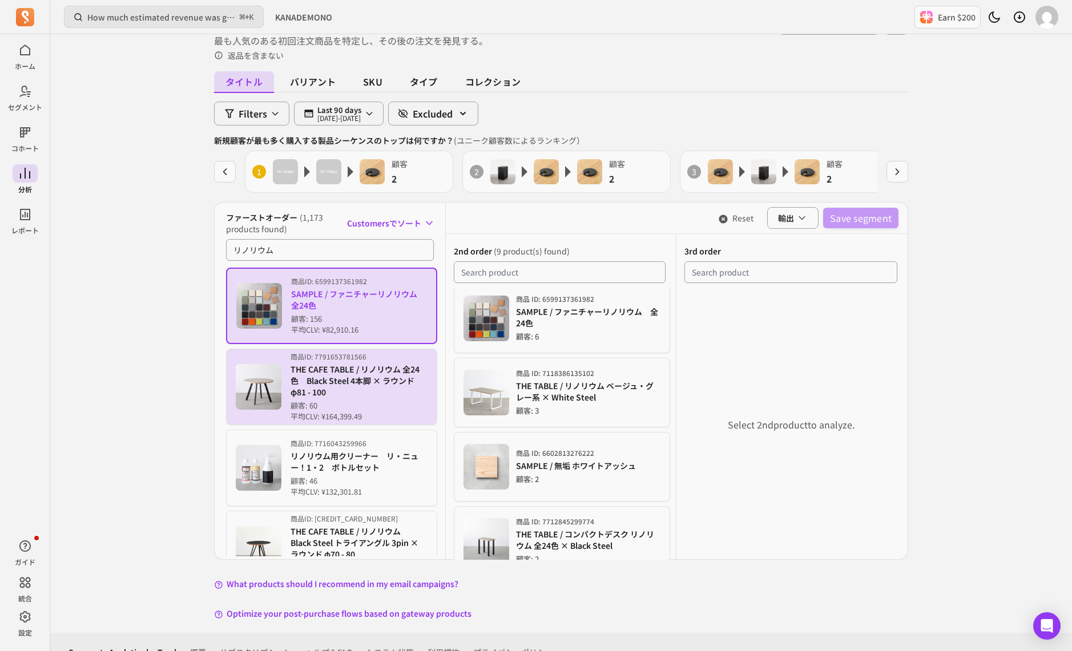
click at [371, 407] on p "顧客: 60" at bounding box center [359, 405] width 137 height 11
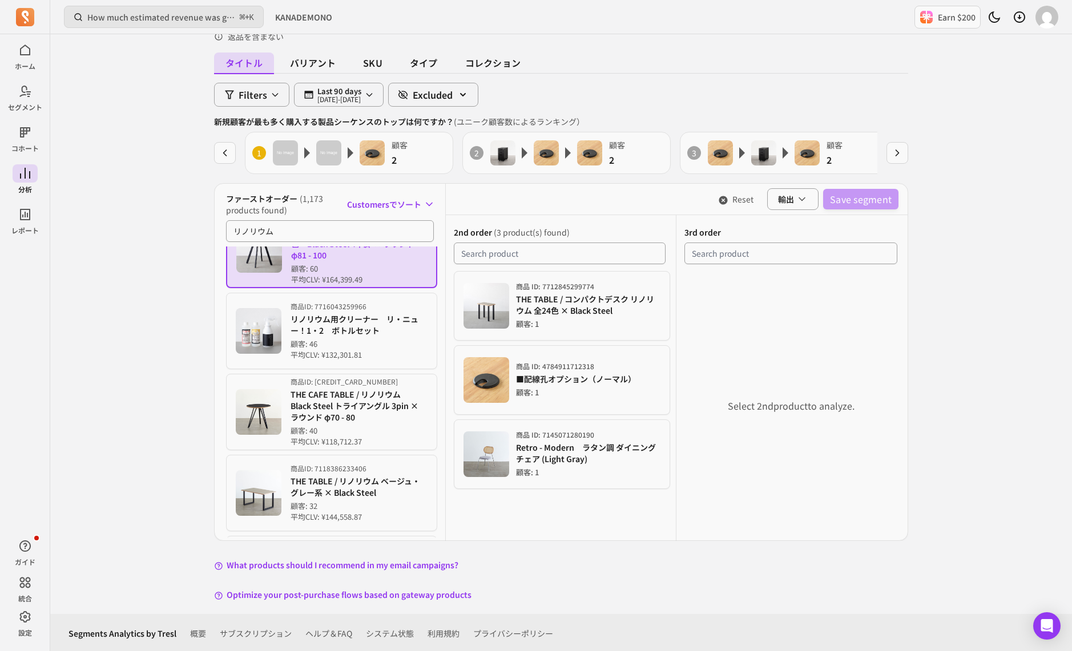
scroll to position [129, 0]
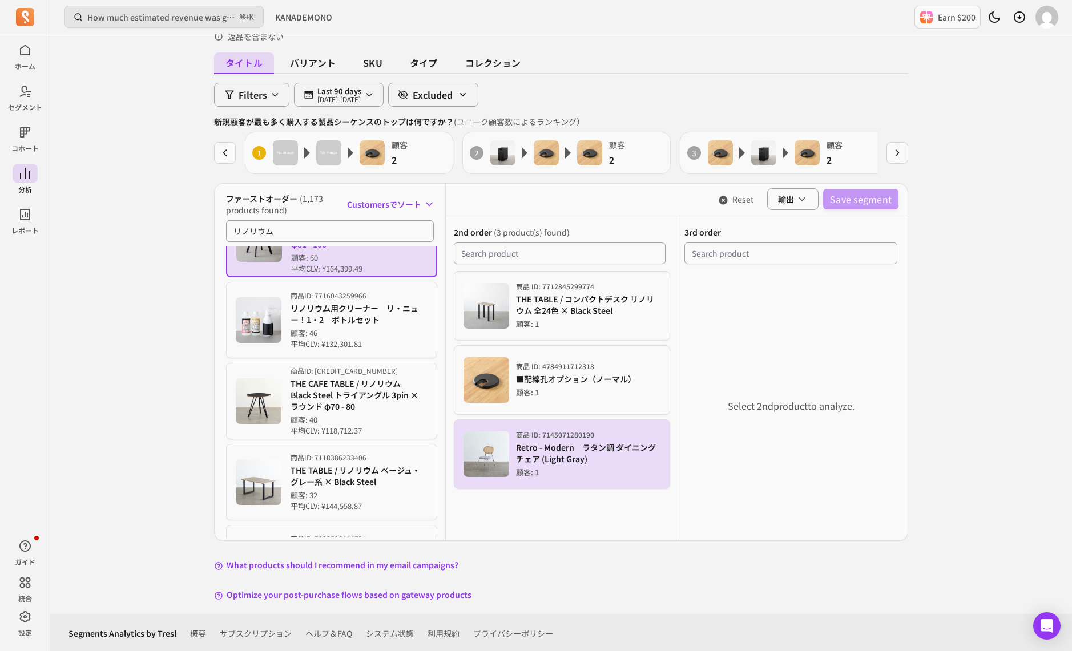
click at [549, 467] on p "顧客: 1" at bounding box center [588, 472] width 145 height 11
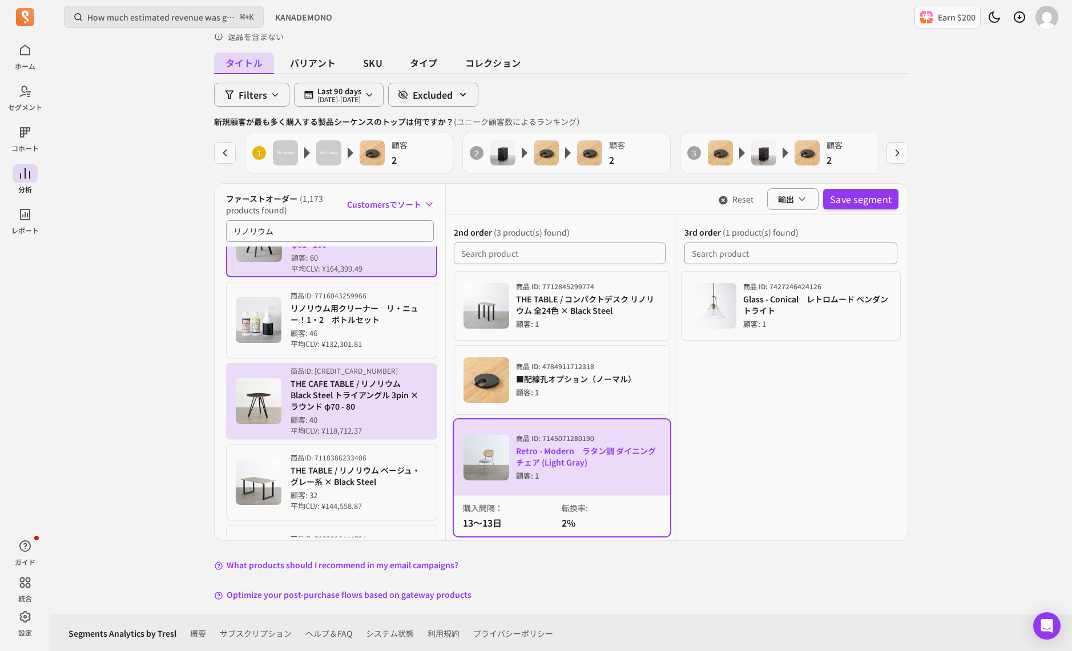
click at [348, 401] on p "THE CAFE TABLE / リノリウム　Black Steel トライアングル 3pin × ラウンド φ70 - 80" at bounding box center [359, 395] width 137 height 34
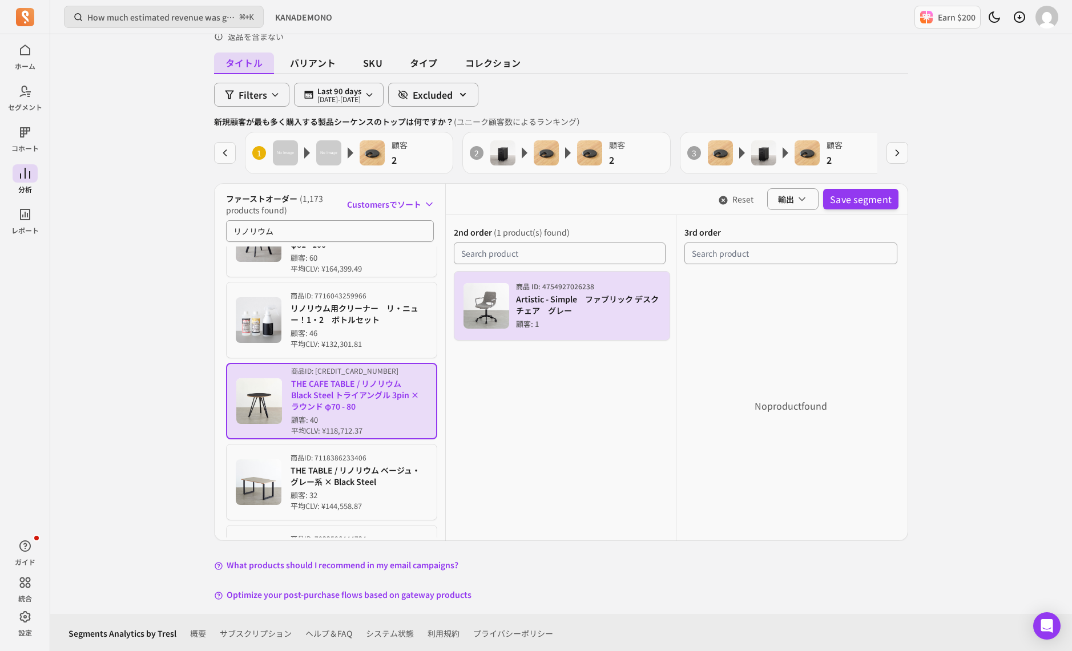
click at [520, 309] on p "Artistic - Simple　ファブリック デスクチェア　グレー" at bounding box center [588, 304] width 145 height 23
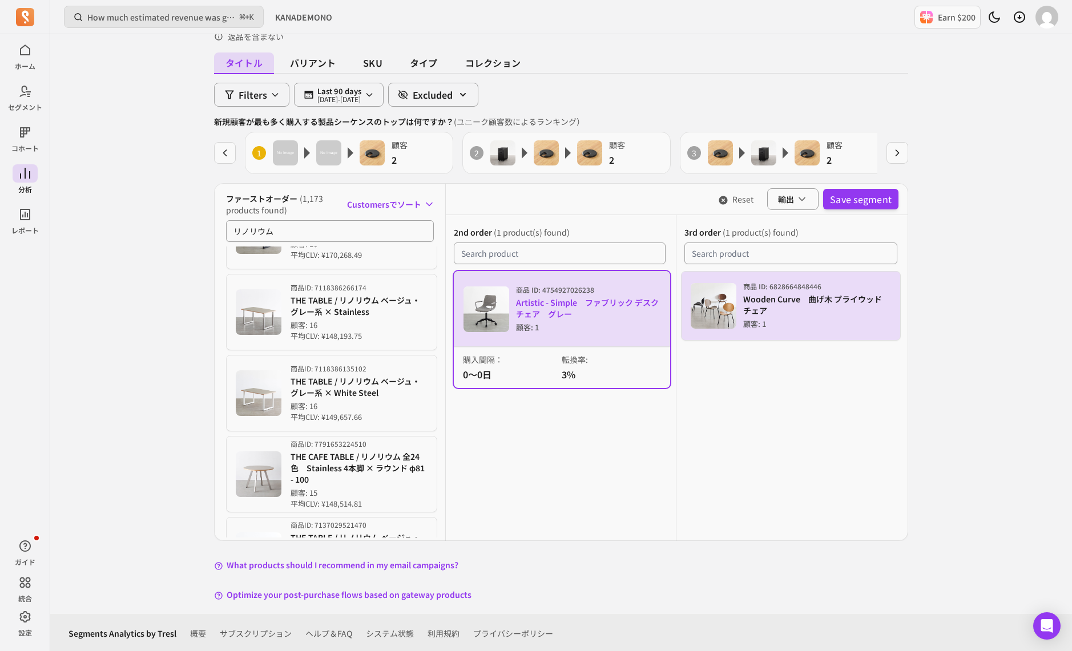
scroll to position [630, 0]
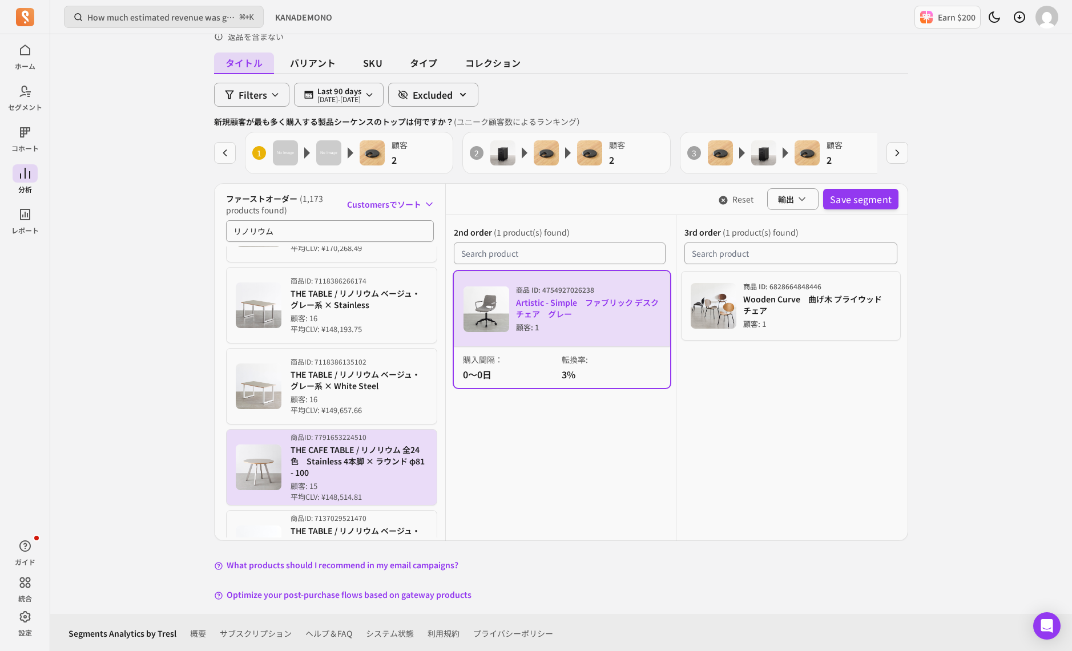
click at [366, 450] on p "THE CAFE TABLE / リノリウム 全24色　Stainless 4本脚 × ラウンド φ81 - 100" at bounding box center [359, 461] width 137 height 34
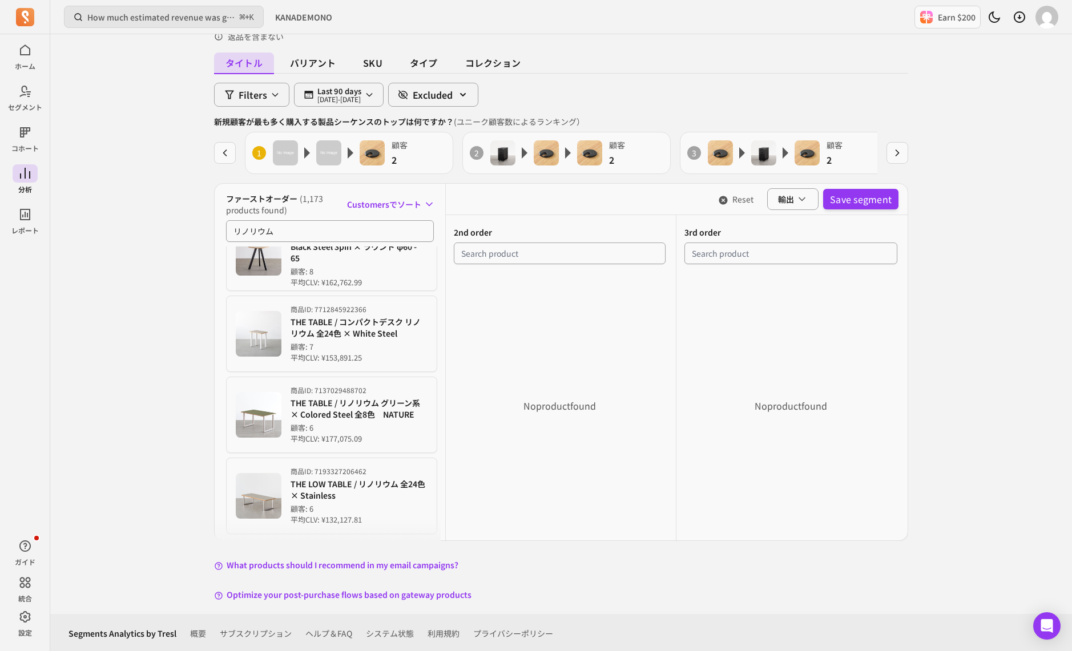
scroll to position [1337, 0]
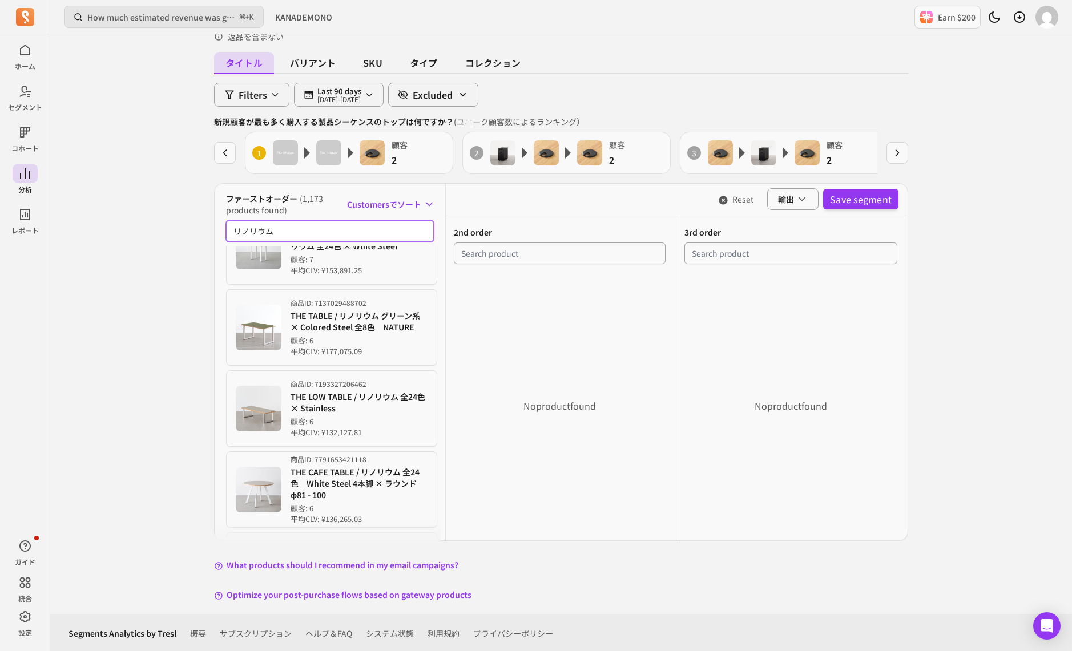
click at [325, 232] on input "リノリウム" at bounding box center [330, 231] width 208 height 22
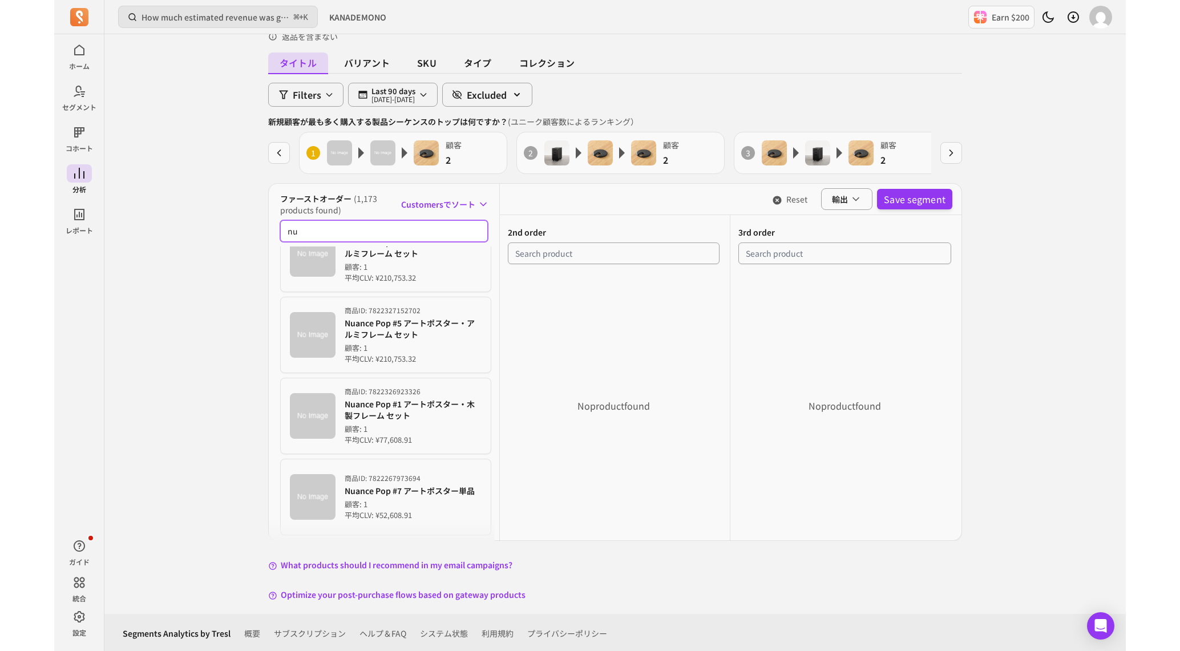
scroll to position [0, 0]
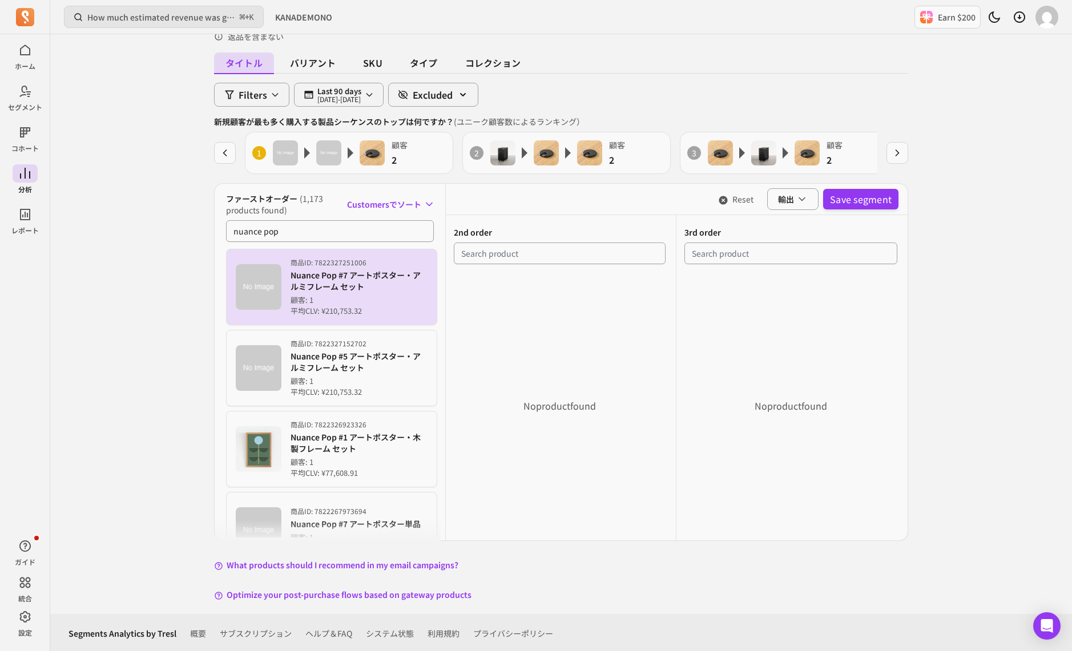
click at [324, 303] on p "顧客: 1" at bounding box center [359, 300] width 137 height 11
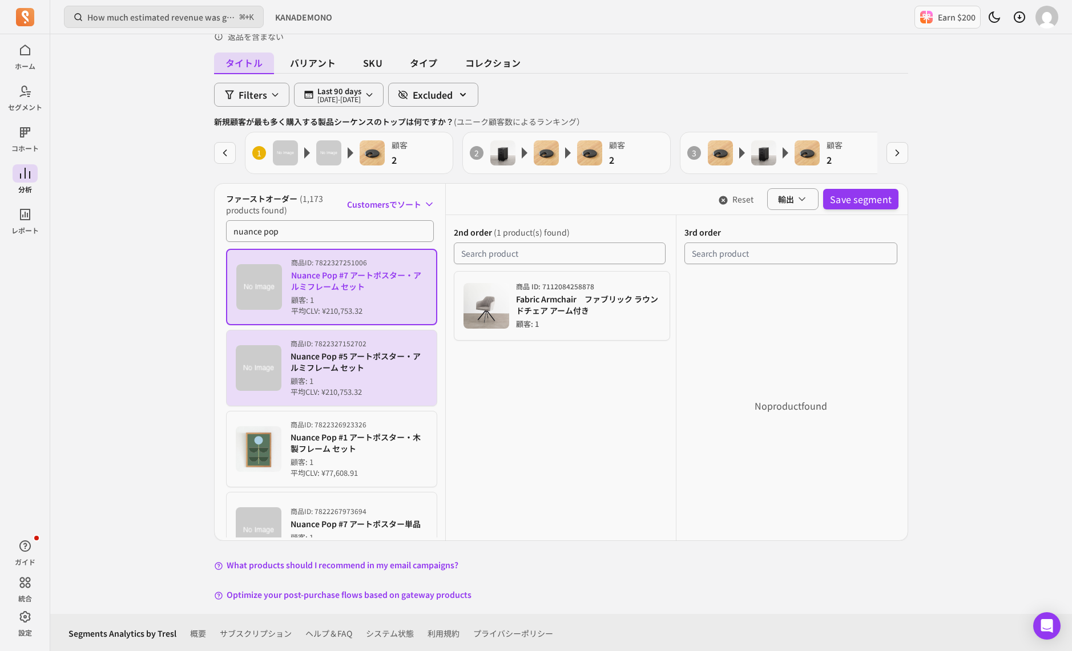
click at [372, 383] on p "顧客: 1" at bounding box center [359, 381] width 137 height 11
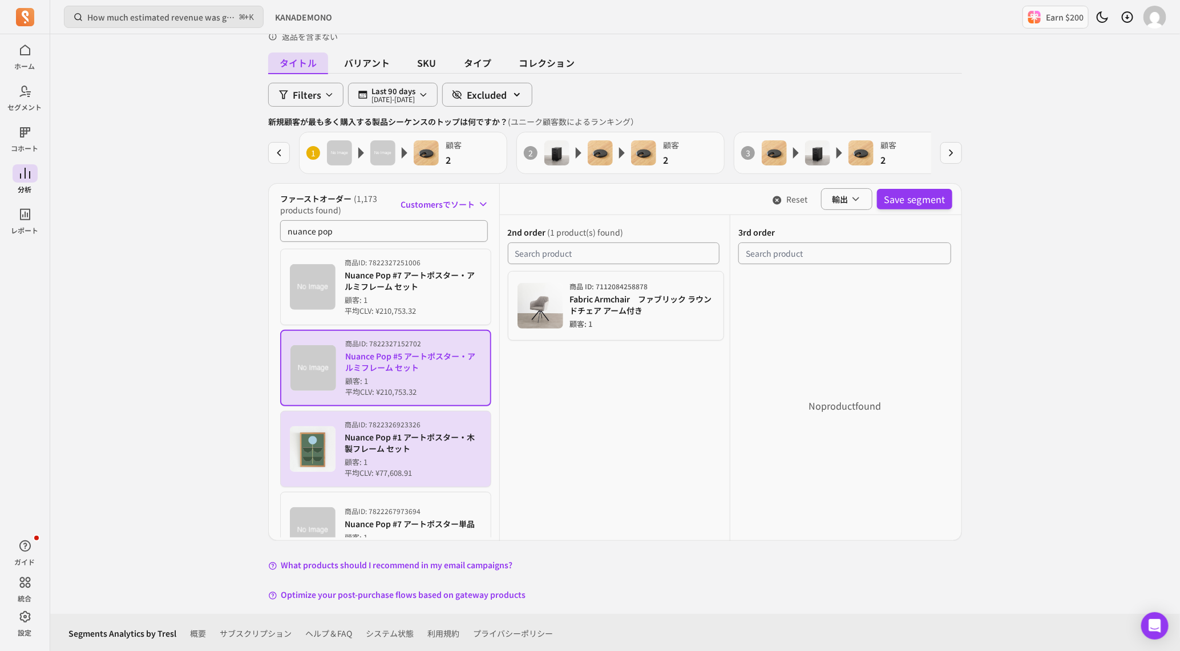
click at [433, 446] on p "Nuance Pop #1 アートポスター・木製フレーム セット" at bounding box center [413, 443] width 137 height 23
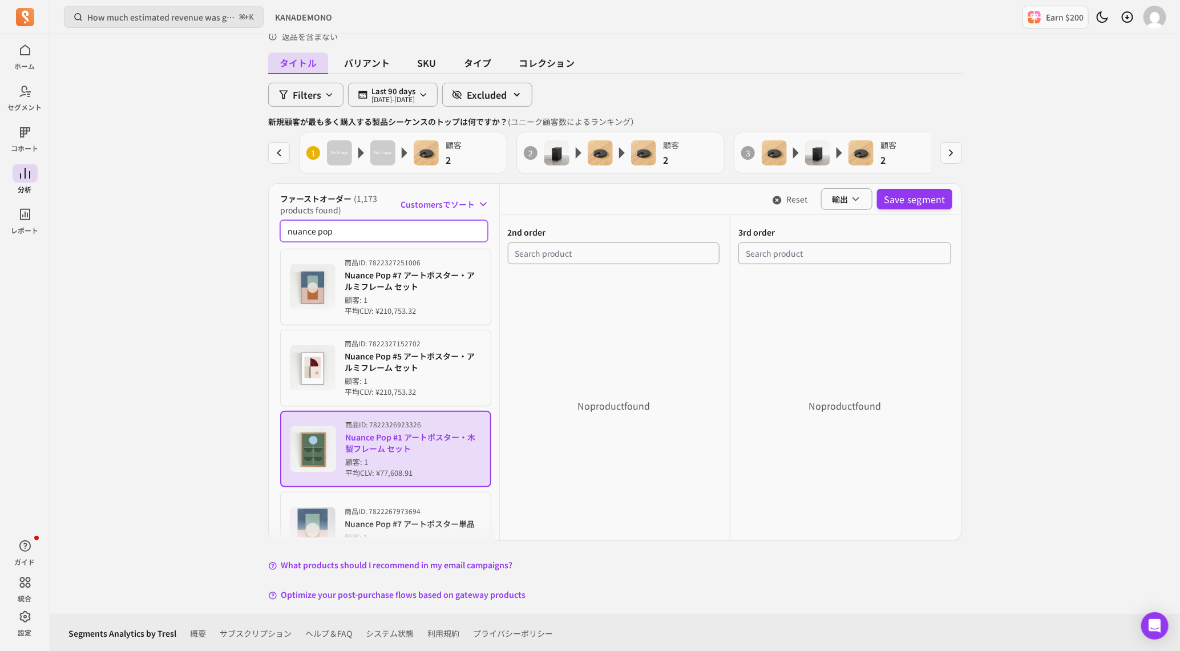
click at [361, 228] on input "nuance pop" at bounding box center [384, 231] width 208 height 22
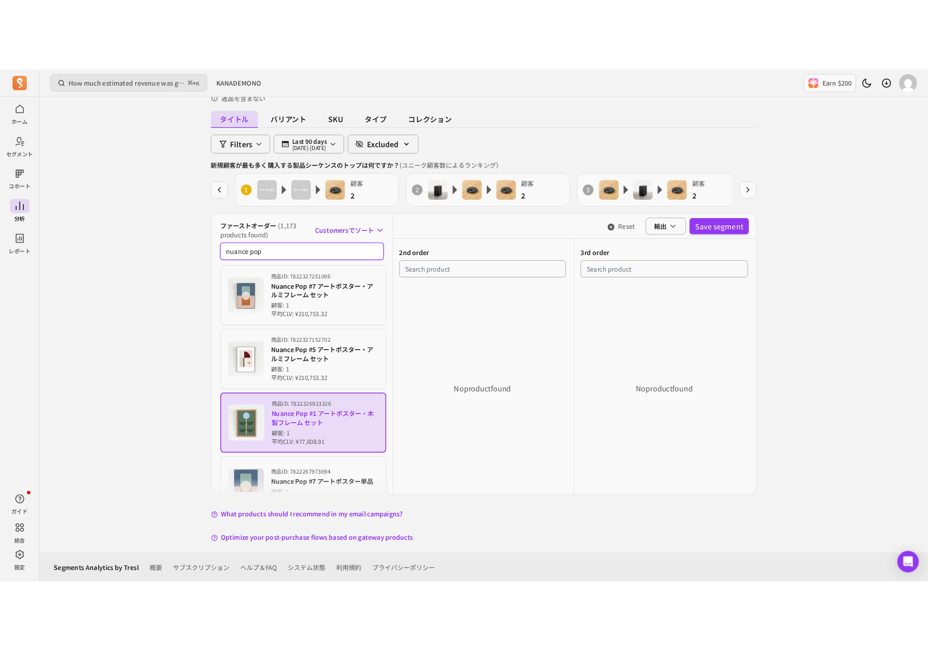
scroll to position [31, 0]
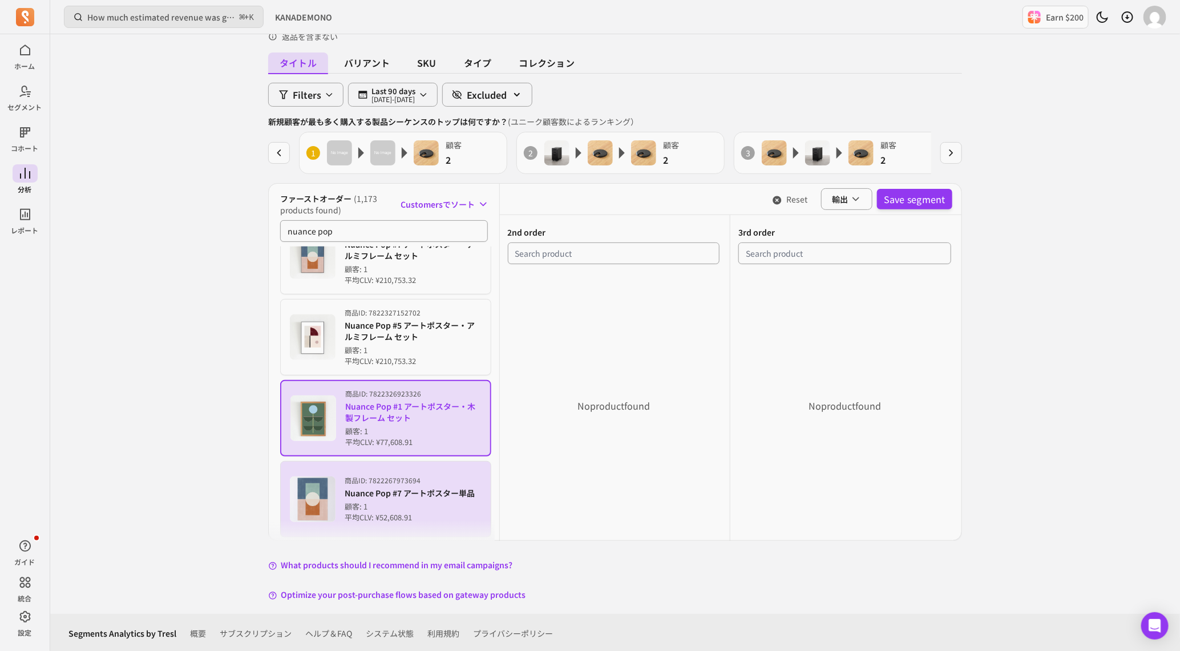
click at [382, 501] on p "顧客: 1" at bounding box center [410, 506] width 130 height 11
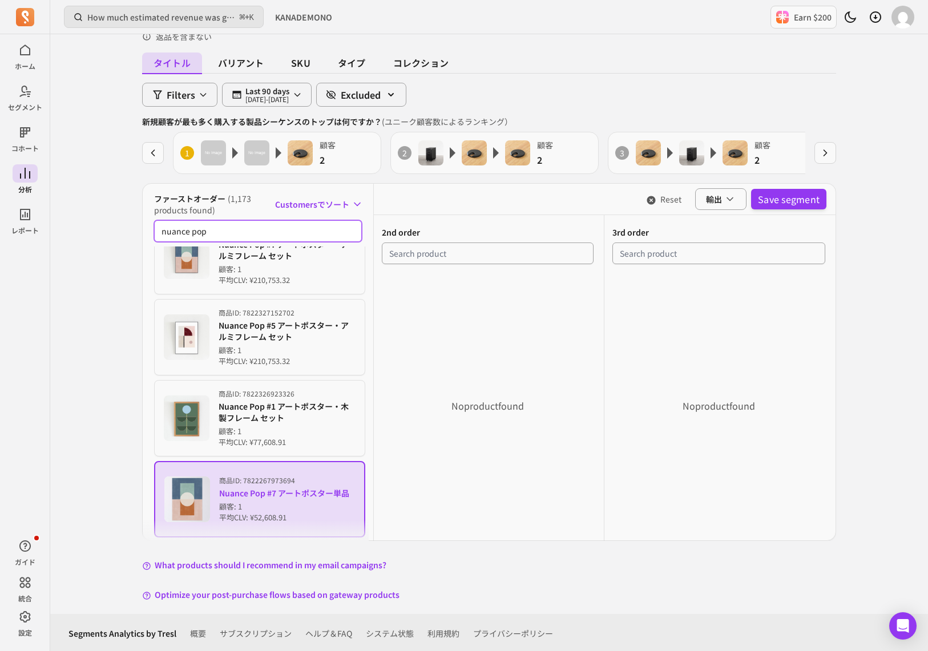
click at [216, 229] on input "nuance pop" at bounding box center [258, 231] width 208 height 22
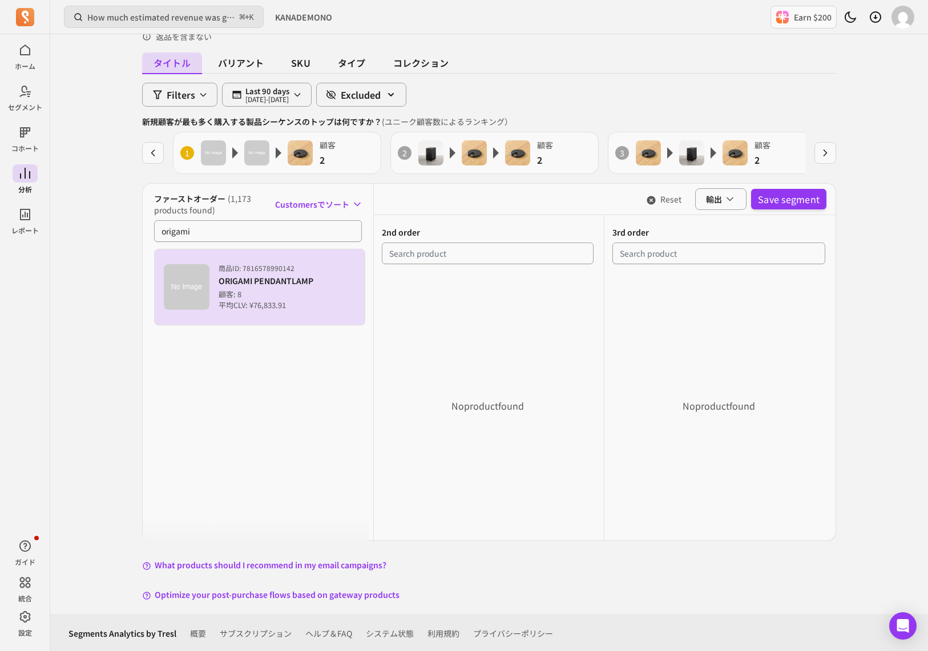
click at [287, 271] on p "商品 ID: 7816578990142" at bounding box center [266, 268] width 95 height 9
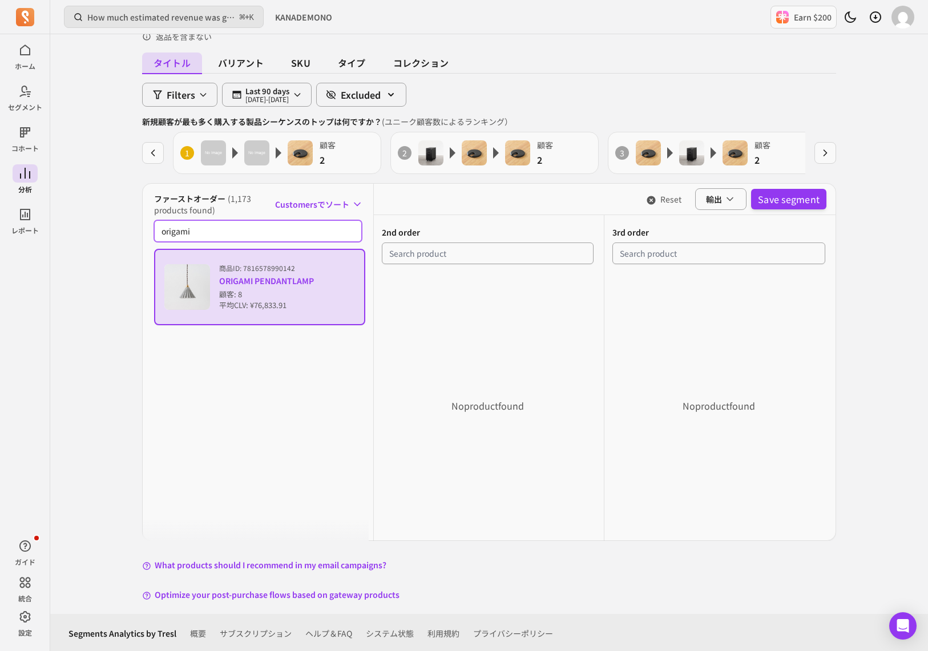
click at [216, 226] on input "origami" at bounding box center [258, 231] width 208 height 22
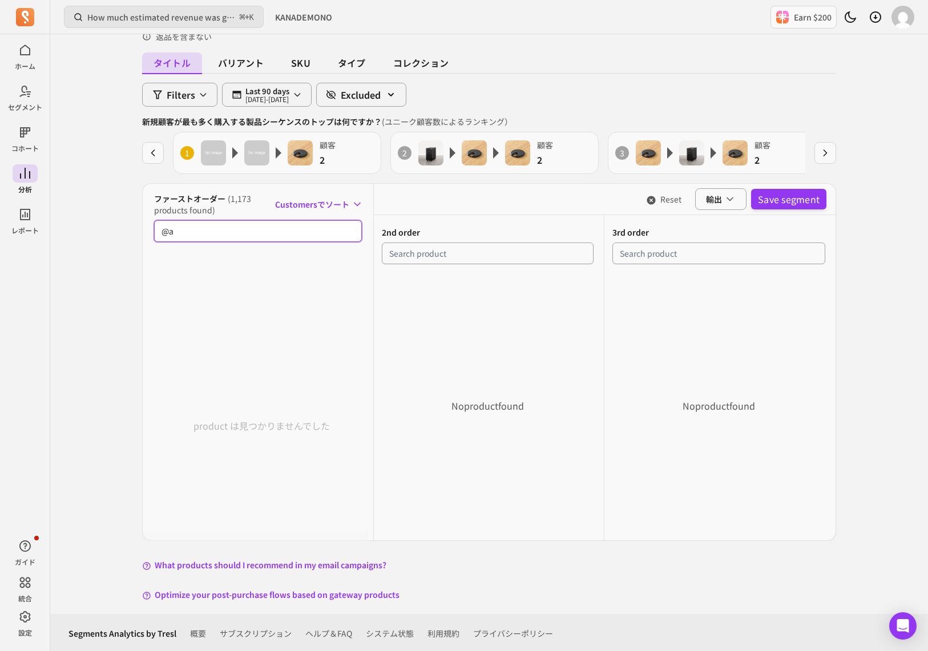
type input "@"
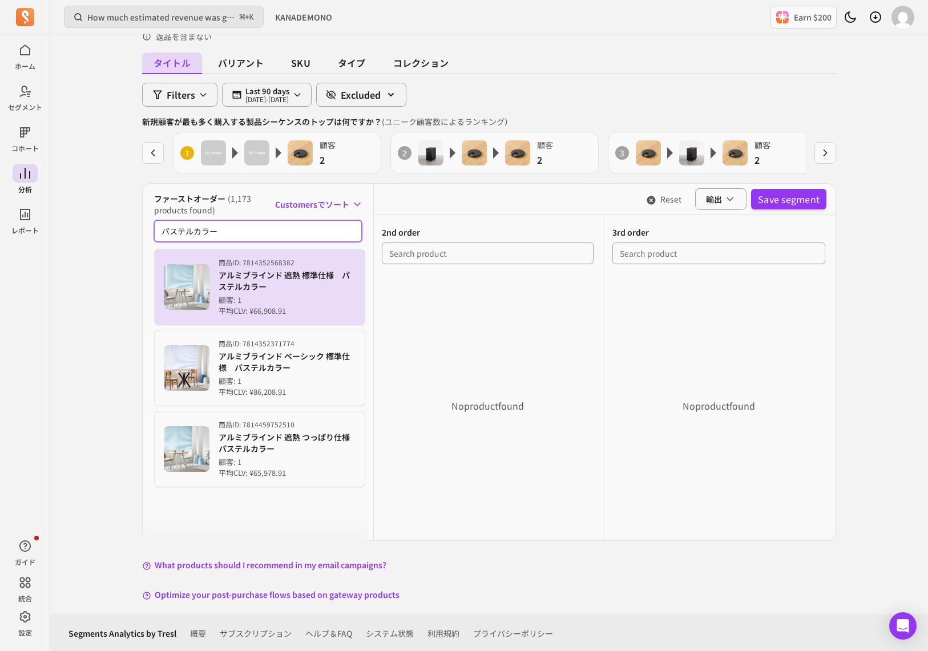
type input "パステルカラー"
click at [224, 301] on p "顧客: 1" at bounding box center [287, 300] width 137 height 11
